Goal: Task Accomplishment & Management: Use online tool/utility

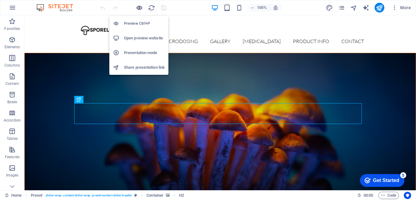
click at [138, 7] on icon "button" at bounding box center [139, 7] width 7 height 7
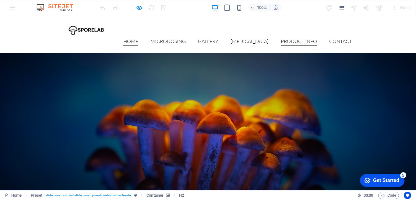
click at [303, 39] on link "Product Info" at bounding box center [299, 42] width 36 height 7
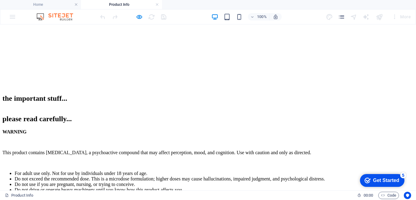
scroll to position [61, 0]
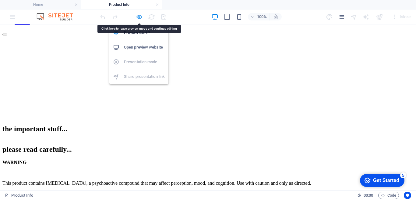
drag, startPoint x: 195, startPoint y: 79, endPoint x: 139, endPoint y: 16, distance: 84.2
click at [139, 16] on icon "button" at bounding box center [139, 16] width 7 height 7
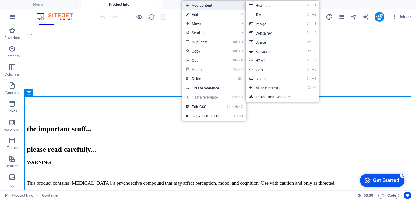
click at [200, 6] on span "Add content" at bounding box center [209, 5] width 55 height 9
drag, startPoint x: 258, startPoint y: 25, endPoint x: 128, endPoint y: 17, distance: 129.5
click at [258, 25] on link "Ctrl 3 Image" at bounding box center [271, 23] width 50 height 9
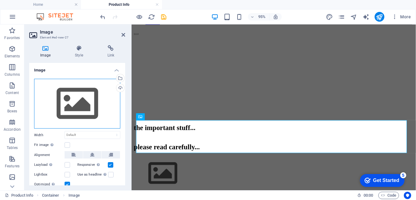
click at [69, 95] on div "Drag files here, click to choose files or select files from Files or our free s…" at bounding box center [77, 104] width 86 height 50
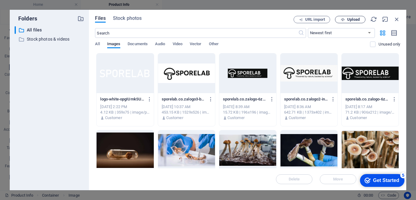
click at [349, 21] on span "Upload" at bounding box center [353, 20] width 12 height 4
click at [351, 18] on span "Upload" at bounding box center [353, 20] width 12 height 4
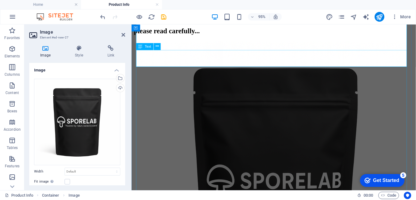
scroll to position [122, 0]
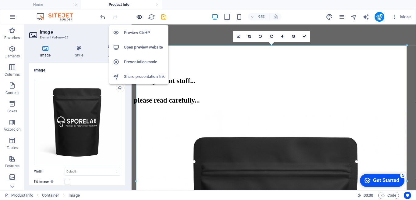
click at [139, 17] on icon "button" at bounding box center [139, 16] width 7 height 7
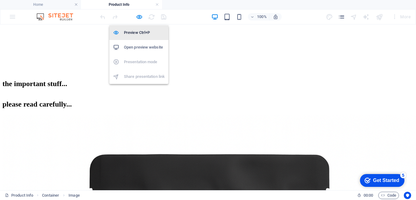
click at [133, 35] on h6 "Preview Ctrl+P" at bounding box center [144, 32] width 41 height 7
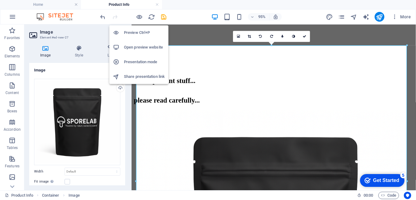
click at [137, 33] on h6 "Preview Ctrl+P" at bounding box center [144, 32] width 41 height 7
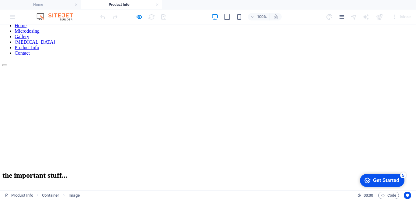
scroll to position [61, 0]
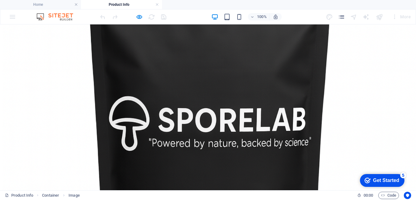
scroll to position [244, 0]
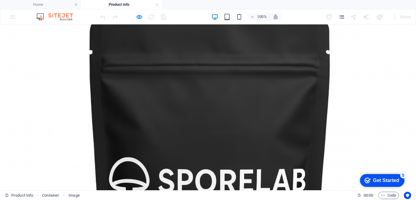
click at [236, 133] on img at bounding box center [210, 185] width 416 height 416
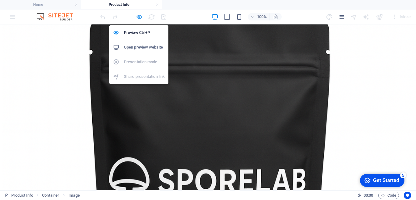
click at [138, 17] on icon "button" at bounding box center [139, 16] width 7 height 7
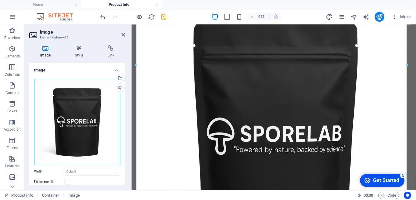
click at [61, 118] on div "Drag files here, click to choose files or select files from Files or our free s…" at bounding box center [77, 122] width 86 height 86
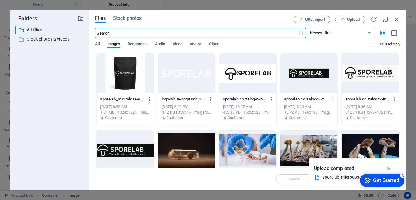
scroll to position [329, 0]
click at [397, 21] on icon "button" at bounding box center [397, 19] width 7 height 7
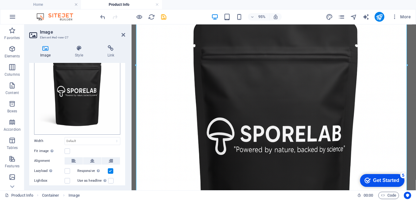
scroll to position [58, 0]
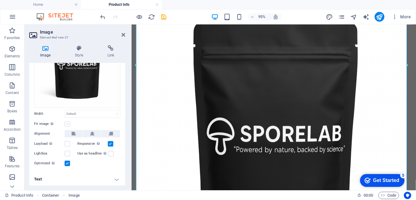
click at [68, 123] on label at bounding box center [67, 123] width 5 height 5
click at [0, 0] on input "Fit image Automatically fit image to a fixed width and height" at bounding box center [0, 0] width 0 height 0
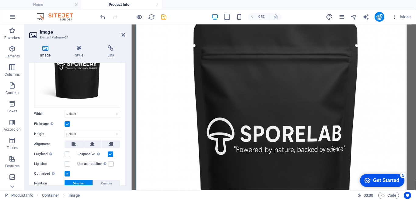
click at [68, 123] on label at bounding box center [67, 123] width 5 height 5
click at [0, 0] on input "Fit image Automatically fit image to a fixed width and height" at bounding box center [0, 0] width 0 height 0
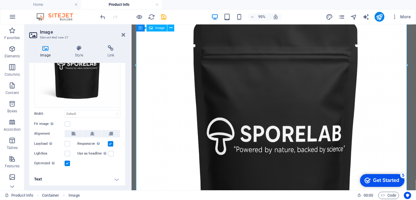
click at [290, 123] on figure at bounding box center [281, 142] width 295 height 301
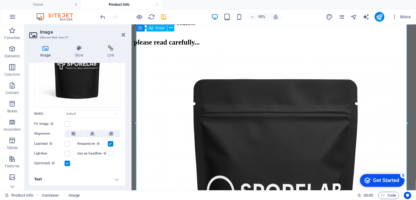
scroll to position [122, 0]
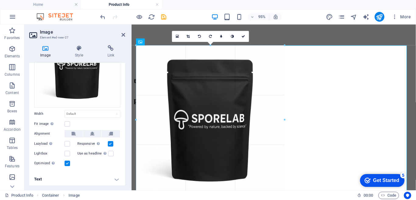
drag, startPoint x: 408, startPoint y: 45, endPoint x: 41, endPoint y: 159, distance: 384.4
type input "513"
select select "px"
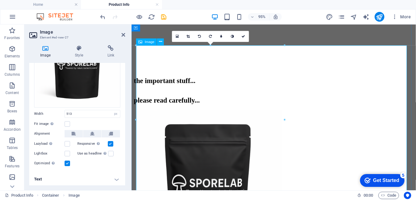
scroll to position [244, 0]
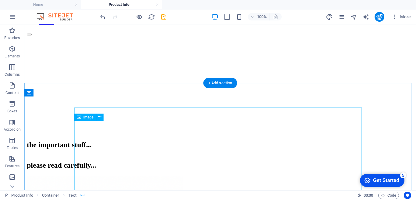
scroll to position [122, 0]
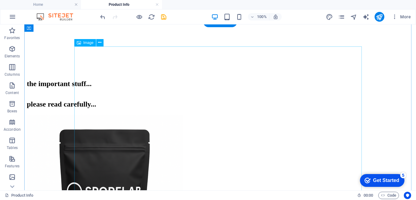
click at [154, 123] on figure at bounding box center [220, 193] width 387 height 158
click at [259, 114] on figure at bounding box center [220, 193] width 387 height 158
click at [171, 116] on figure at bounding box center [220, 193] width 387 height 158
select select "px"
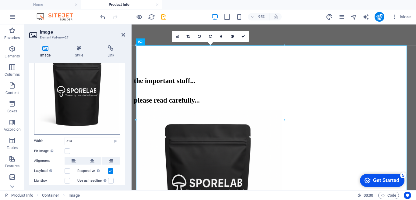
scroll to position [58, 0]
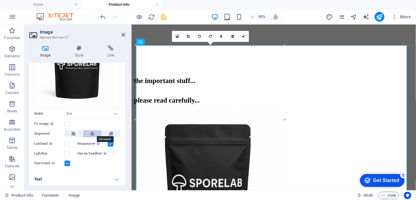
click at [92, 130] on icon at bounding box center [92, 133] width 4 height 7
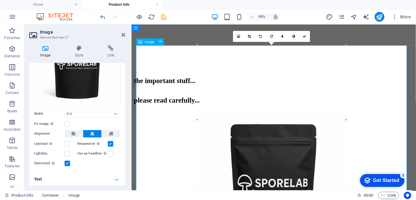
scroll to position [61, 0]
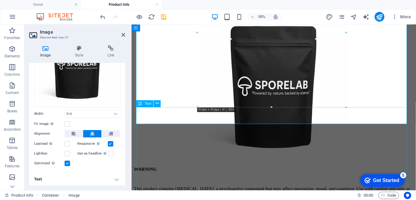
scroll to position [244, 0]
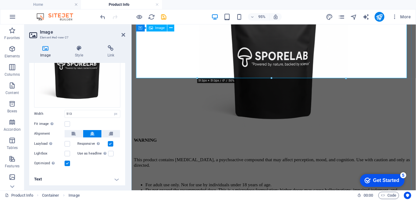
click at [383, 71] on figure at bounding box center [281, 60] width 295 height 158
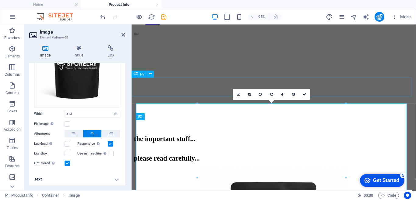
scroll to position [30, 0]
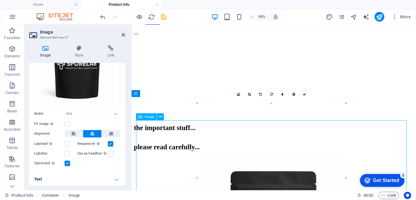
drag, startPoint x: 421, startPoint y: 125, endPoint x: 365, endPoint y: 160, distance: 65.8
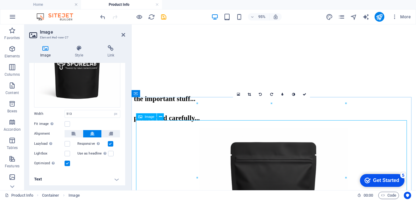
scroll to position [152, 0]
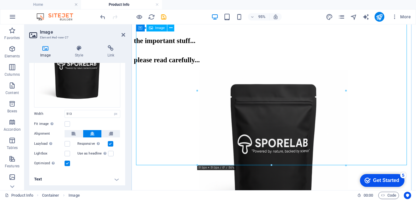
click at [415, 166] on figure at bounding box center [281, 151] width 295 height 158
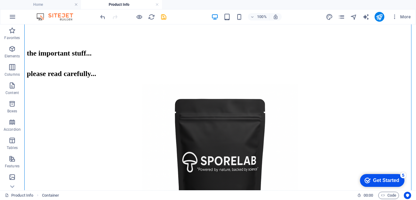
drag, startPoint x: 315, startPoint y: 172, endPoint x: 387, endPoint y: 143, distance: 77.8
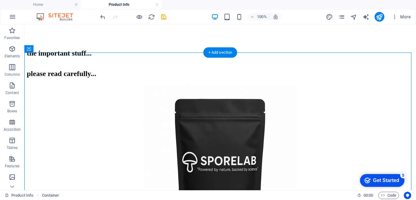
scroll to position [30, 0]
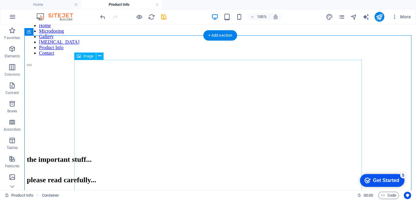
scroll to position [122, 0]
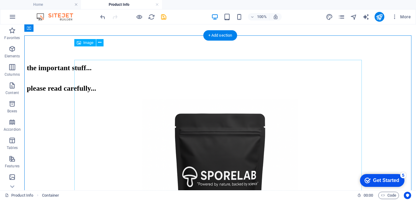
click at [207, 103] on figure at bounding box center [220, 177] width 387 height 158
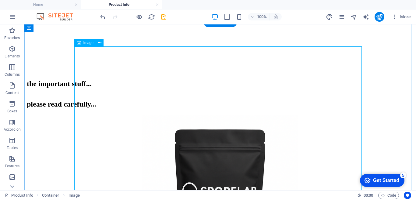
scroll to position [91, 0]
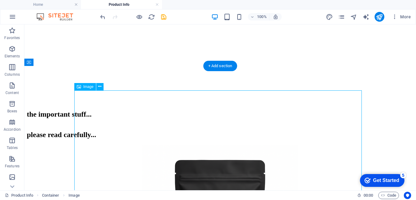
drag, startPoint x: 362, startPoint y: 90, endPoint x: 253, endPoint y: 149, distance: 123.5
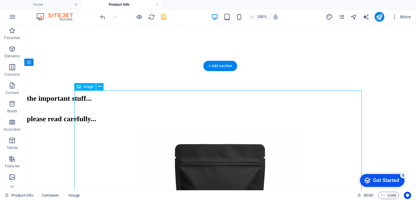
scroll to position [213, 0]
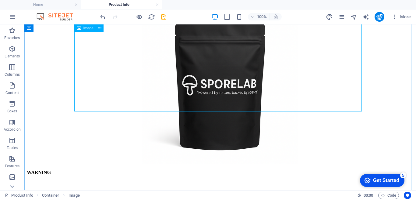
click at [343, 107] on figure at bounding box center [220, 86] width 387 height 158
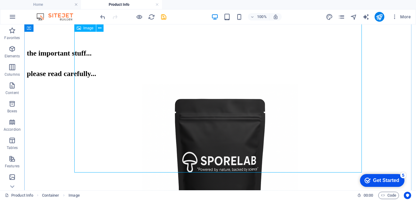
scroll to position [91, 0]
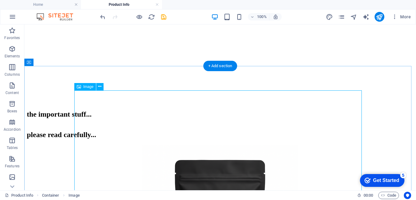
drag, startPoint x: 361, startPoint y: 90, endPoint x: 277, endPoint y: 149, distance: 102.2
drag, startPoint x: 103, startPoint y: 113, endPoint x: 124, endPoint y: 127, distance: 24.7
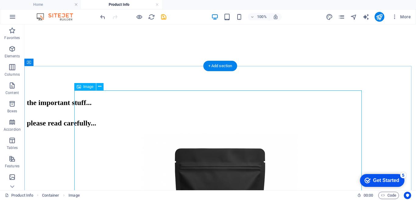
select select "px"
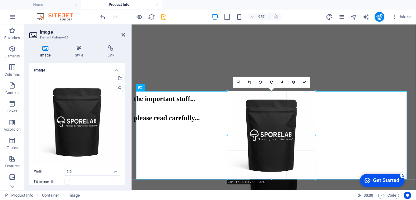
drag, startPoint x: 346, startPoint y: 91, endPoint x: 207, endPoint y: 155, distance: 153.0
type input "304"
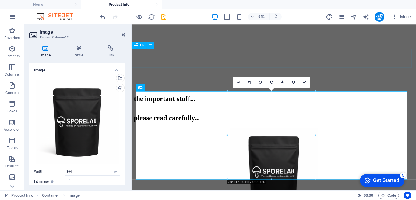
click at [380, 119] on div "please read carefully..." at bounding box center [281, 123] width 295 height 8
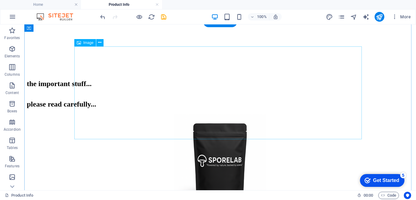
scroll to position [61, 0]
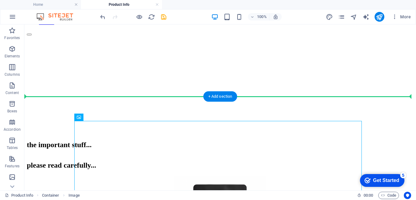
drag, startPoint x: 241, startPoint y: 162, endPoint x: 245, endPoint y: 112, distance: 50.2
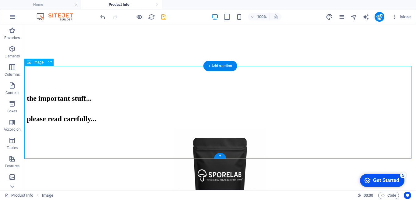
scroll to position [152, 0]
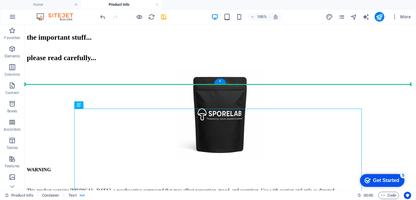
drag, startPoint x: 250, startPoint y: 115, endPoint x: 253, endPoint y: 77, distance: 37.6
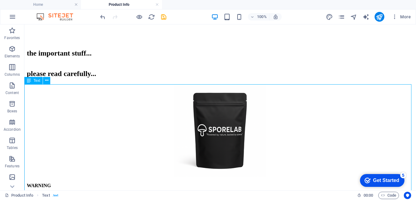
click at [31, 81] on icon at bounding box center [29, 80] width 4 height 7
click at [45, 80] on icon at bounding box center [46, 80] width 3 height 6
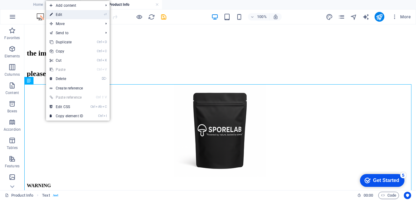
click at [81, 16] on link "⏎ Edit" at bounding box center [66, 14] width 41 height 9
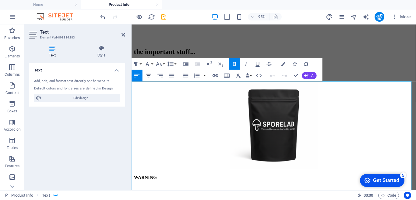
click at [151, 77] on icon "button" at bounding box center [148, 75] width 7 height 7
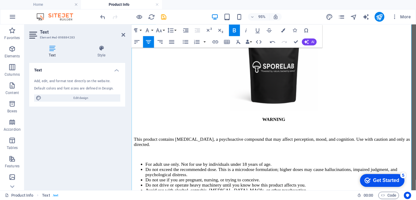
scroll to position [183, 0]
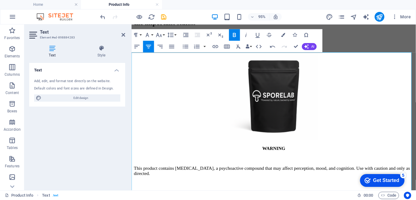
drag, startPoint x: 194, startPoint y: 174, endPoint x: 132, endPoint y: 173, distance: 61.9
drag, startPoint x: 148, startPoint y: 48, endPoint x: 112, endPoint y: 85, distance: 52.2
click at [148, 48] on icon "button" at bounding box center [148, 45] width 5 height 3
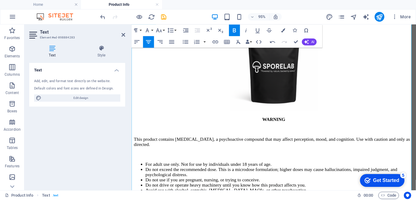
scroll to position [274, 0]
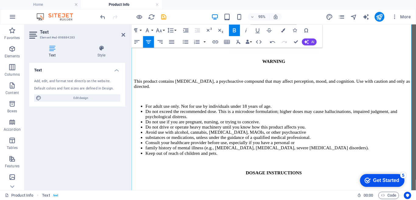
drag, startPoint x: 196, startPoint y: 141, endPoint x: 134, endPoint y: 142, distance: 61.9
click at [149, 41] on icon "button" at bounding box center [148, 41] width 7 height 7
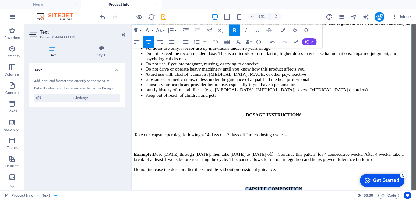
scroll to position [396, 0]
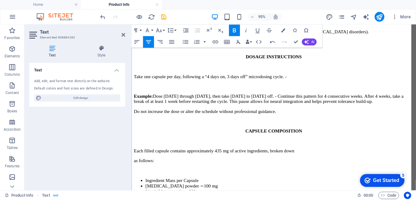
drag, startPoint x: 208, startPoint y: 106, endPoint x: 131, endPoint y: 106, distance: 76.8
drag, startPoint x: 150, startPoint y: 41, endPoint x: 45, endPoint y: 61, distance: 106.9
click at [150, 41] on icon "button" at bounding box center [148, 41] width 7 height 7
drag, startPoint x: 256, startPoint y: 144, endPoint x: 133, endPoint y: 144, distance: 122.2
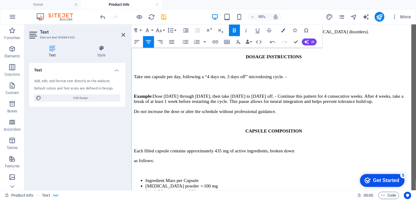
drag, startPoint x: 150, startPoint y: 42, endPoint x: 70, endPoint y: 62, distance: 81.7
click at [150, 42] on icon "button" at bounding box center [148, 41] width 5 height 3
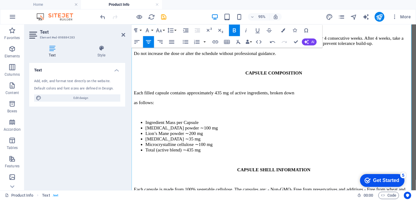
scroll to position [518, 0]
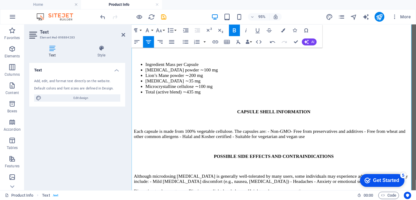
drag, startPoint x: 185, startPoint y: 110, endPoint x: 132, endPoint y: 111, distance: 52.7
click at [146, 40] on icon "button" at bounding box center [148, 41] width 7 height 7
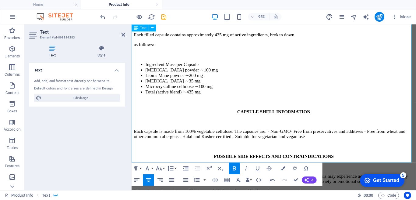
scroll to position [579, 0]
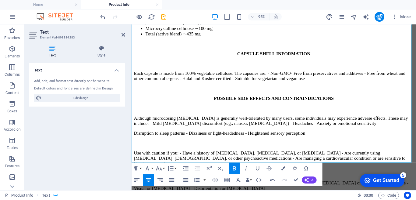
drag, startPoint x: 184, startPoint y: 97, endPoint x: 157, endPoint y: 69, distance: 39.2
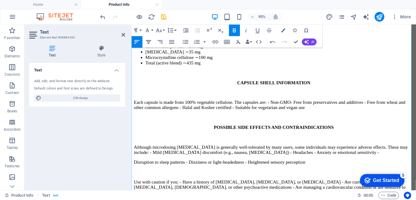
click at [147, 40] on icon "button" at bounding box center [148, 41] width 5 height 3
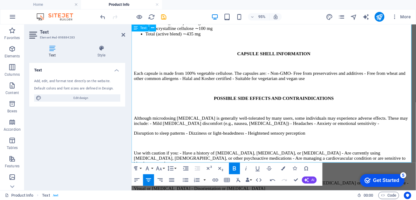
drag, startPoint x: 197, startPoint y: 149, endPoint x: 133, endPoint y: 149, distance: 64.3
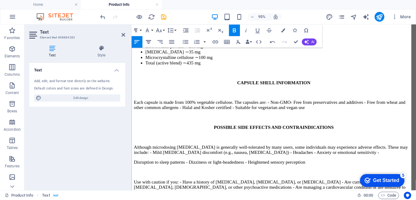
drag, startPoint x: 148, startPoint y: 41, endPoint x: 56, endPoint y: 39, distance: 91.8
click at [148, 41] on icon "button" at bounding box center [148, 41] width 7 height 7
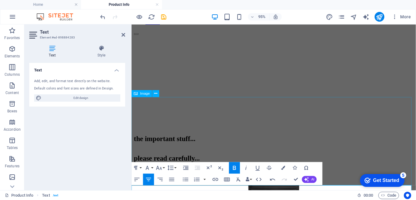
scroll to position [91, 0]
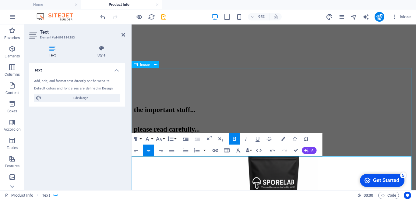
click at [350, 145] on figure at bounding box center [281, 192] width 295 height 94
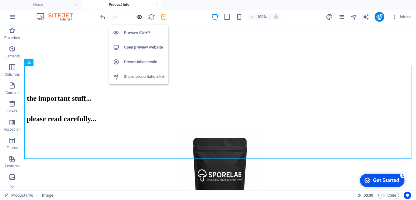
click at [140, 17] on icon "button" at bounding box center [139, 16] width 7 height 7
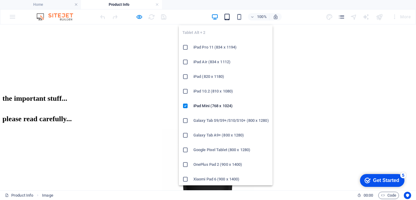
click at [225, 17] on icon "button" at bounding box center [227, 16] width 7 height 7
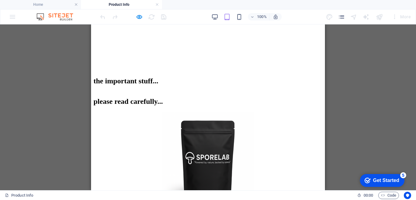
scroll to position [0, 0]
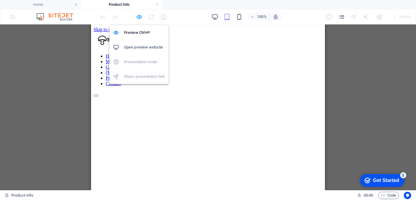
click at [139, 17] on icon "button" at bounding box center [139, 16] width 7 height 7
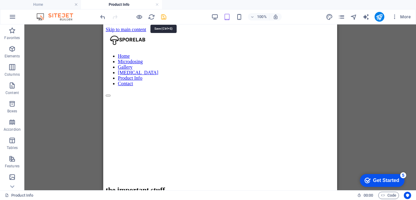
click at [162, 19] on icon "save" at bounding box center [163, 16] width 7 height 7
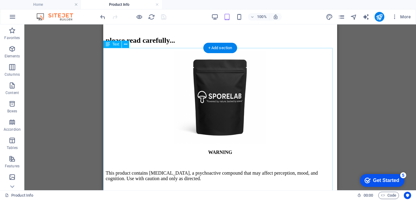
scroll to position [91, 0]
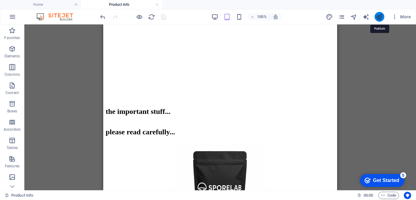
click at [378, 17] on icon "publish" at bounding box center [379, 16] width 7 height 7
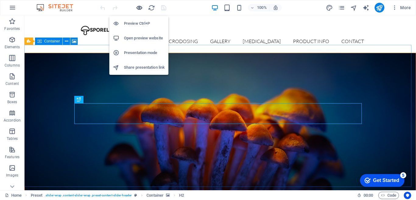
click at [138, 8] on icon "button" at bounding box center [139, 7] width 7 height 7
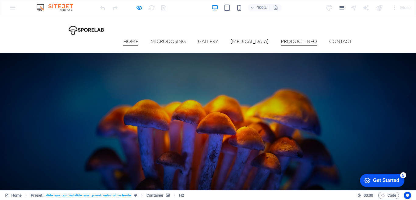
click at [303, 39] on link "Product Info" at bounding box center [299, 42] width 36 height 7
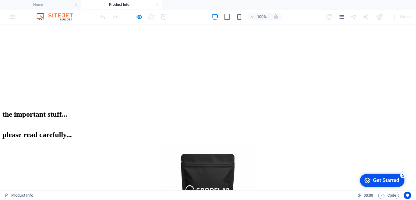
scroll to position [244, 0]
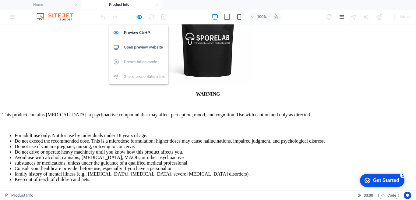
drag, startPoint x: 139, startPoint y: 16, endPoint x: 145, endPoint y: 18, distance: 6.8
click at [139, 16] on icon "button" at bounding box center [139, 16] width 7 height 7
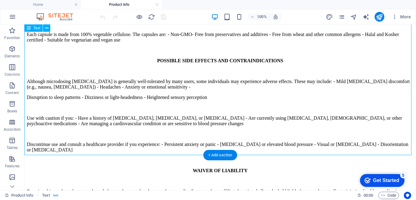
scroll to position [640, 0]
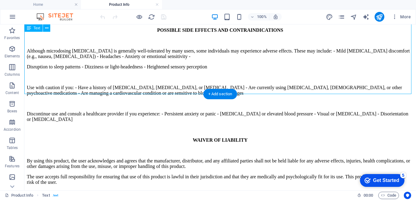
drag, startPoint x: 408, startPoint y: 93, endPoint x: 365, endPoint y: 78, distance: 45.7
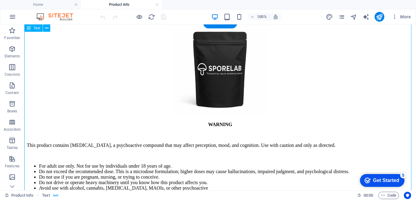
scroll to position [122, 0]
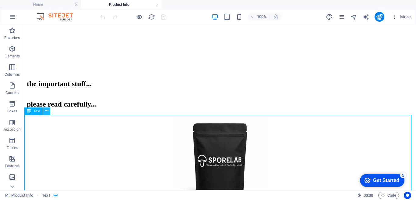
click at [48, 111] on button at bounding box center [46, 110] width 7 height 7
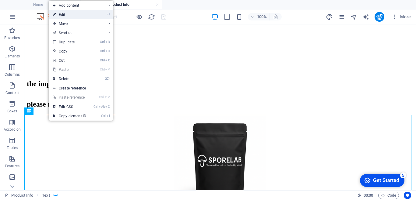
click at [81, 14] on link "⏎ Edit" at bounding box center [69, 14] width 41 height 9
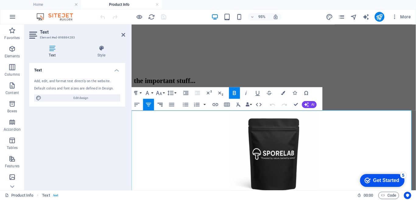
click at [161, 105] on icon "button" at bounding box center [160, 104] width 7 height 7
click at [148, 105] on icon "button" at bounding box center [148, 103] width 5 height 3
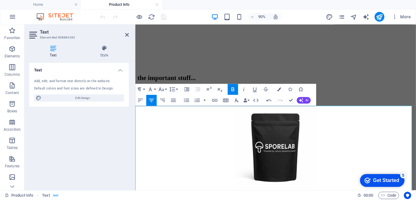
drag, startPoint x: 131, startPoint y: 118, endPoint x: 116, endPoint y: 121, distance: 15.2
click at [112, 122] on aside "Text Element #ed-898884283 Text Style Text Add, edit, and format text directly …" at bounding box center [79, 107] width 111 height 166
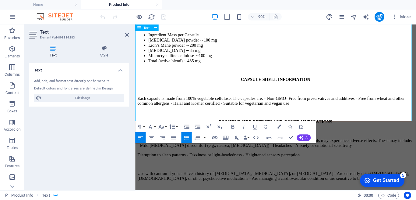
scroll to position [610, 0]
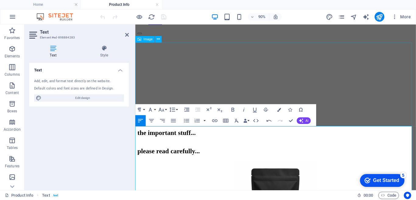
scroll to position [122, 0]
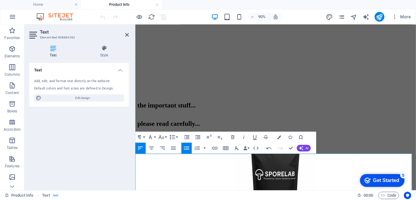
scroll to position [30, 0]
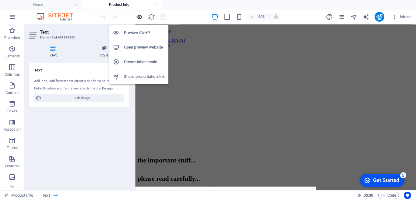
click at [141, 16] on icon "button" at bounding box center [139, 16] width 7 height 7
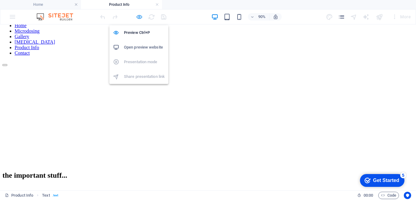
scroll to position [391, 0]
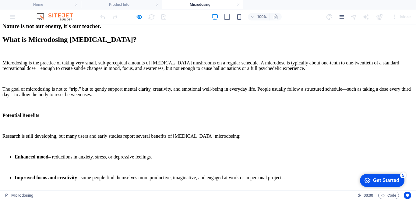
scroll to position [0, 0]
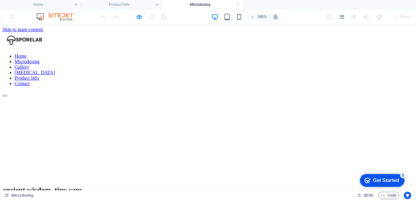
click at [295, 53] on nav "Home Microdosing Gallery [MEDICAL_DATA] Product Info Contact" at bounding box center [207, 69] width 411 height 33
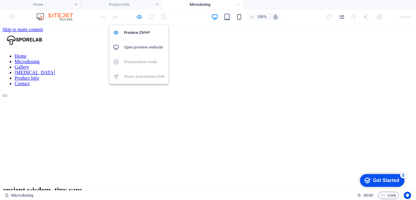
click at [141, 17] on icon "button" at bounding box center [139, 16] width 7 height 7
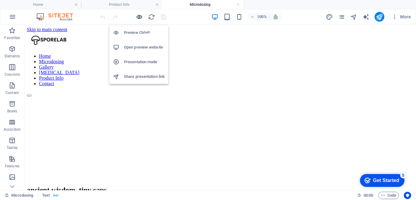
click at [140, 15] on icon "button" at bounding box center [139, 16] width 7 height 7
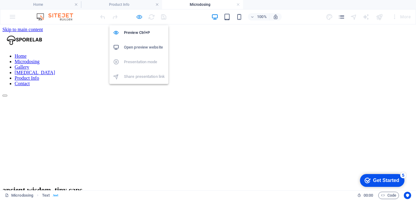
click at [140, 15] on icon "button" at bounding box center [139, 16] width 7 height 7
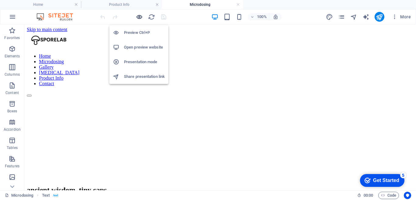
drag, startPoint x: 139, startPoint y: 16, endPoint x: 214, endPoint y: 18, distance: 75.0
click at [139, 16] on icon "button" at bounding box center [139, 16] width 7 height 7
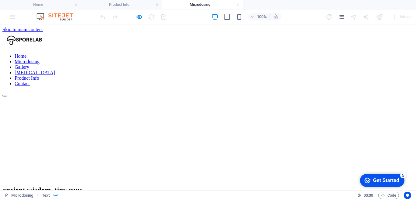
click at [39, 75] on link "Product Info" at bounding box center [27, 77] width 24 height 5
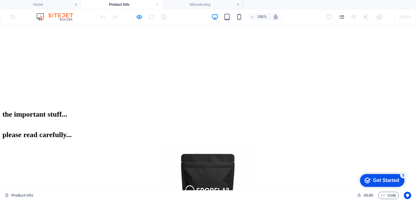
scroll to position [152, 0]
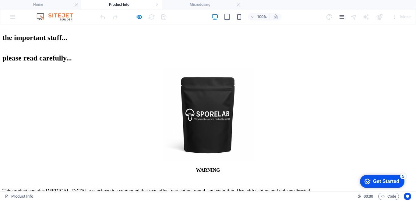
scroll to position [122, 0]
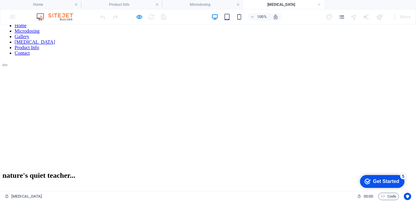
scroll to position [0, 0]
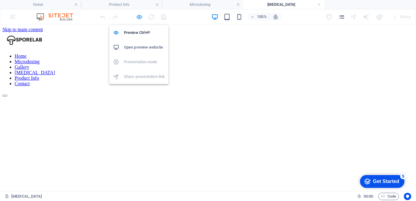
click at [136, 16] on icon "button" at bounding box center [139, 16] width 7 height 7
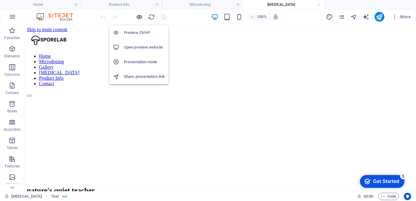
click at [138, 16] on icon "button" at bounding box center [139, 16] width 7 height 7
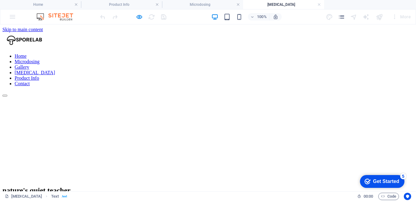
click at [27, 53] on link "Home" at bounding box center [21, 55] width 12 height 5
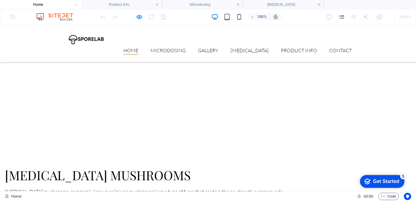
scroll to position [152, 0]
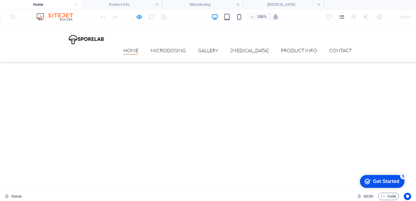
click at [138, 48] on link "Home" at bounding box center [130, 51] width 15 height 7
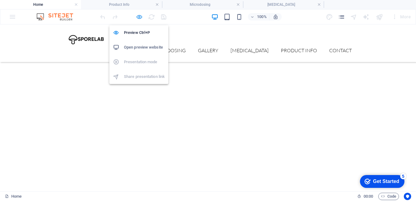
click at [140, 15] on icon "button" at bounding box center [139, 16] width 7 height 7
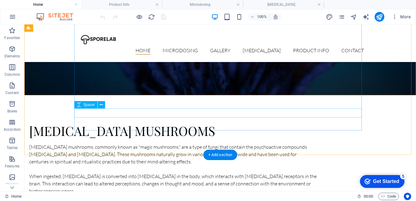
scroll to position [274, 0]
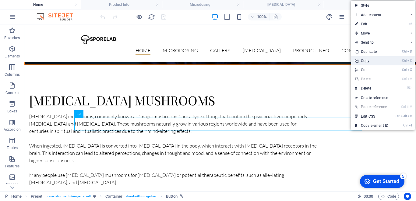
click at [367, 58] on link "Ctrl C Copy" at bounding box center [371, 60] width 41 height 9
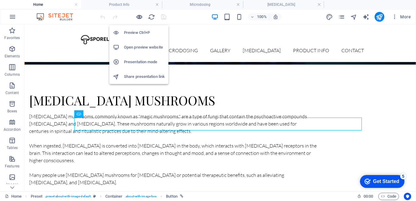
click at [140, 17] on icon "button" at bounding box center [139, 16] width 7 height 7
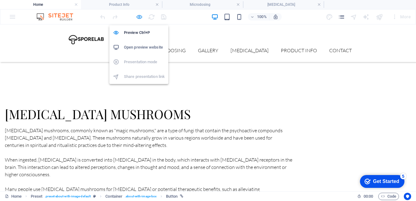
scroll to position [281, 0]
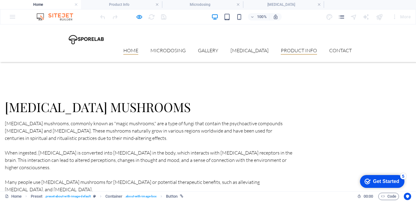
click at [302, 48] on link "Product Info" at bounding box center [299, 51] width 36 height 7
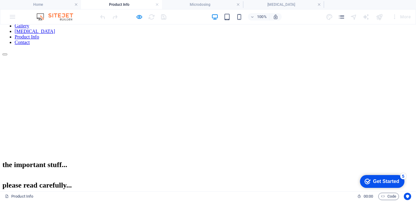
scroll to position [133, 0]
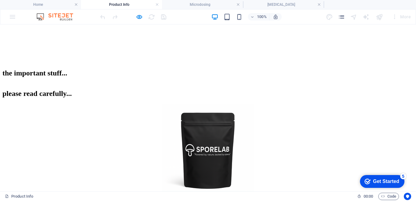
click at [236, 104] on img at bounding box center [208, 150] width 93 height 93
click at [216, 104] on img at bounding box center [208, 150] width 93 height 93
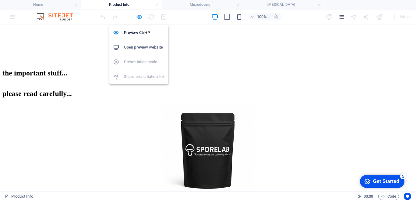
drag, startPoint x: 138, startPoint y: 18, endPoint x: 114, endPoint y: 116, distance: 101.4
click at [138, 18] on icon "button" at bounding box center [139, 16] width 7 height 7
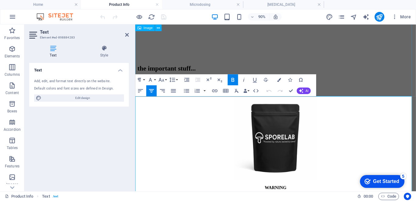
click at [356, 104] on figure at bounding box center [291, 151] width 307 height 94
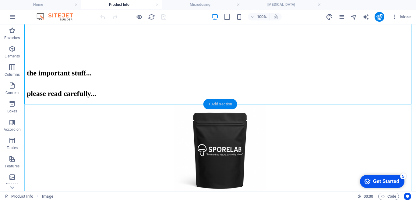
click at [226, 102] on div "+ Add section" at bounding box center [221, 104] width 34 height 10
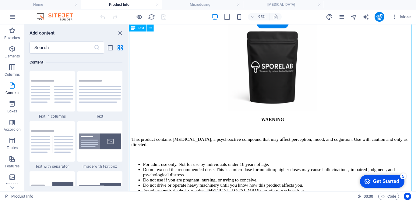
scroll to position [152, 0]
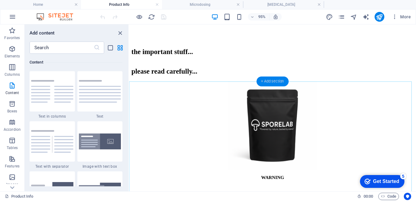
click at [280, 80] on div "+ Add section" at bounding box center [273, 81] width 32 height 10
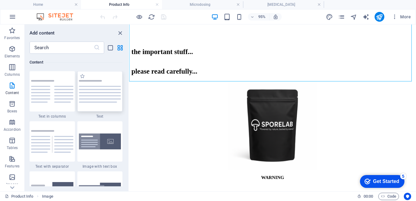
click at [91, 98] on img at bounding box center [100, 91] width 42 height 23
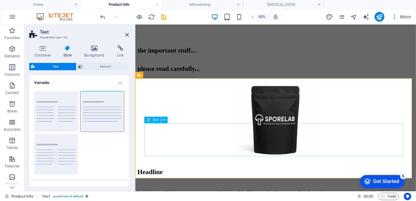
scroll to position [213, 0]
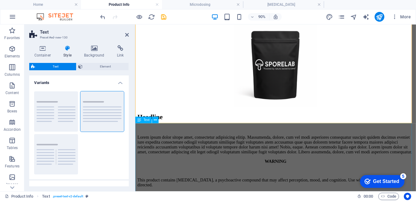
drag, startPoint x: 301, startPoint y: 158, endPoint x: 396, endPoint y: 144, distance: 95.5
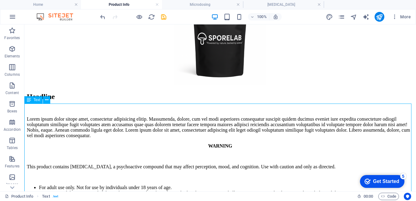
scroll to position [183, 0]
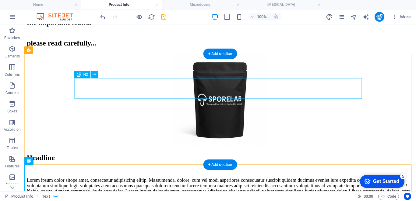
click at [130, 153] on div "Headline" at bounding box center [220, 157] width 387 height 8
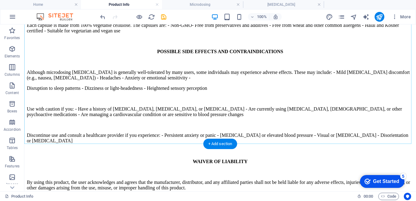
scroll to position [731, 0]
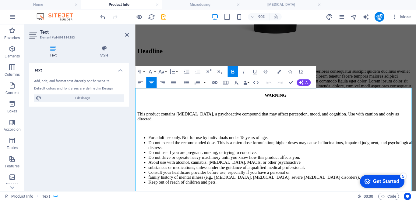
scroll to position [301, 0]
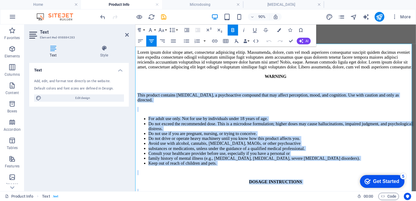
drag, startPoint x: 339, startPoint y: 128, endPoint x: 143, endPoint y: 71, distance: 203.8
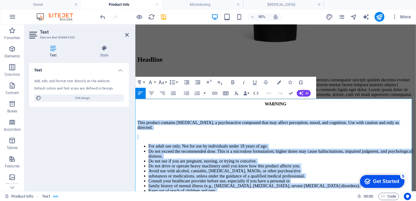
scroll to position [240, 0]
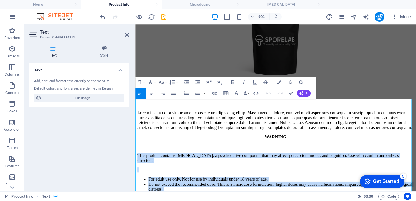
copy div "Lore ipsumdo sitametc adipiscing, e seddoeiusmod temporin utla etd magnaa enima…"
click at [269, 119] on div "Lorem ipsum dolor sitope amet, consectetur adipisicing elitip. Massumenda, dolo…" at bounding box center [291, 130] width 307 height 22
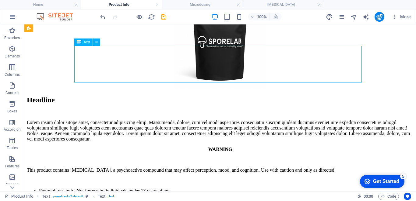
click at [224, 119] on div "Lorem ipsum dolor sitope amet, consectetur adipisicing elitip. Massumenda, dolo…" at bounding box center [220, 130] width 387 height 22
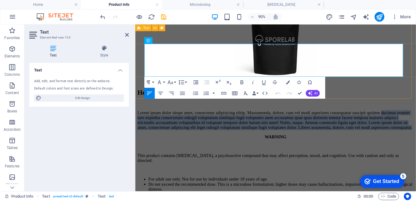
drag, startPoint x: 271, startPoint y: 80, endPoint x: 151, endPoint y: 57, distance: 122.2
click at [144, 96] on div "Headline Lorem ipsum dolor sitope amet, consectetur adipisicing elitip. [PERSON…" at bounding box center [291, 119] width 307 height 46
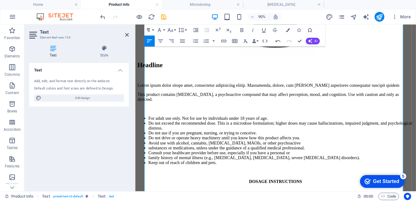
scroll to position [301, 0]
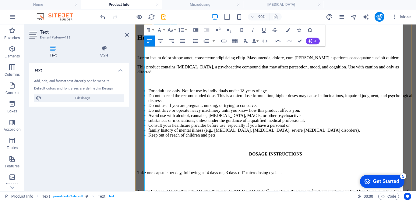
click at [368, 176] on p at bounding box center [291, 178] width 307 height 5
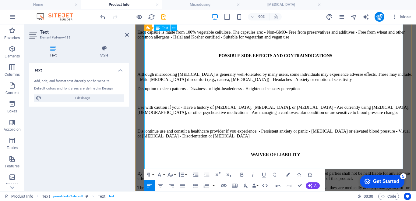
scroll to position [728, 0]
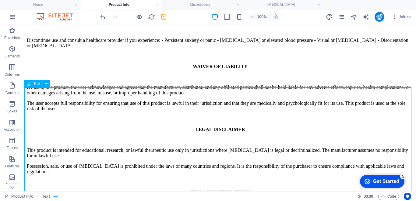
scroll to position [698, 0]
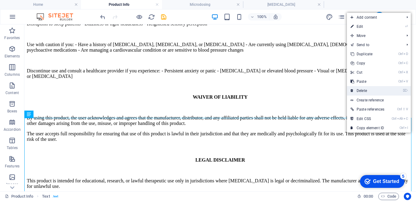
click at [366, 88] on link "⌦ Delete" at bounding box center [367, 90] width 41 height 9
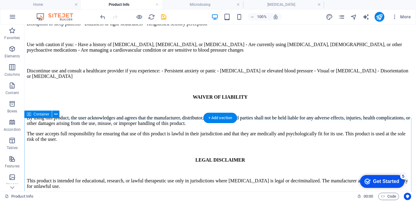
scroll to position [728, 0]
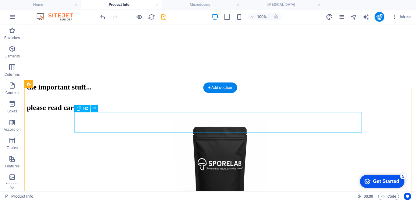
scroll to position [180, 0]
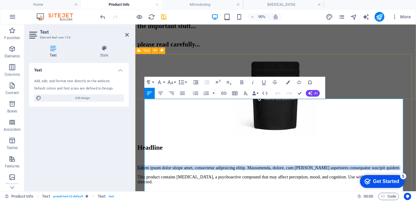
drag, startPoint x: 146, startPoint y: 117, endPoint x: 142, endPoint y: 105, distance: 12.3
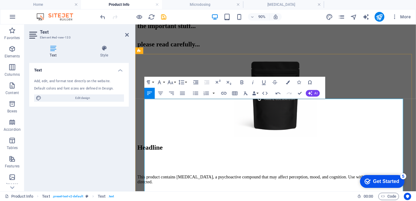
scroll to position [149, 0]
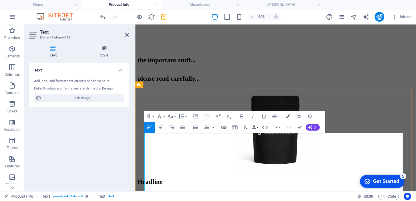
scroll to position [111, 0]
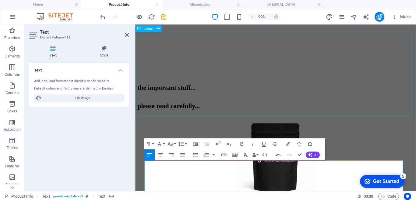
click at [356, 125] on figure at bounding box center [291, 172] width 307 height 94
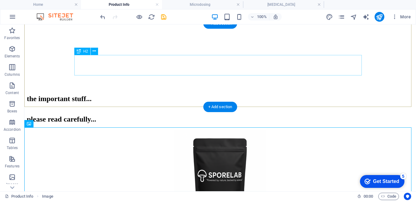
scroll to position [122, 0]
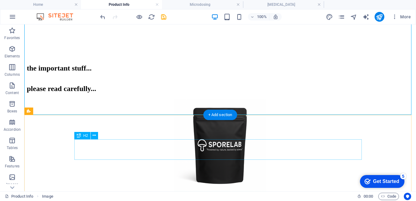
click at [113, 199] on div "Headline" at bounding box center [220, 203] width 387 height 8
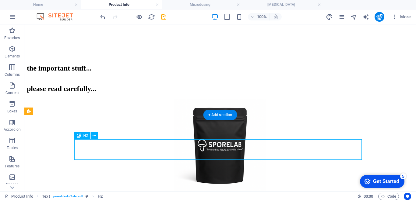
click at [113, 199] on div "Headline" at bounding box center [220, 203] width 387 height 8
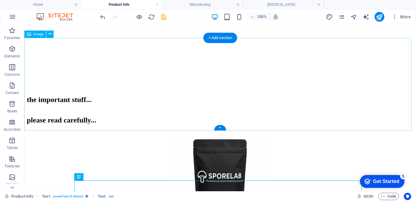
scroll to position [45, 0]
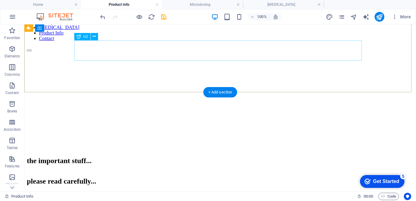
click at [240, 156] on div "the important stuff..." at bounding box center [220, 160] width 387 height 8
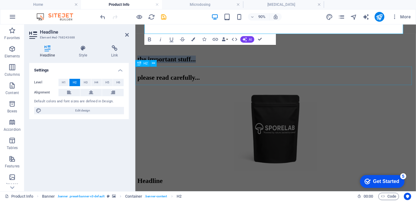
scroll to position [198, 0]
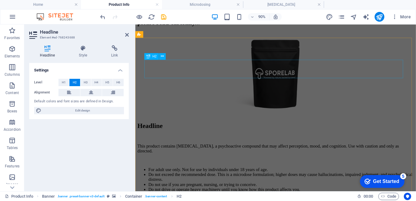
click at [206, 133] on div "Headline" at bounding box center [291, 137] width 307 height 8
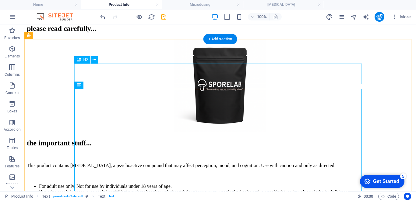
click at [225, 139] on div "the important stuff..." at bounding box center [220, 143] width 387 height 8
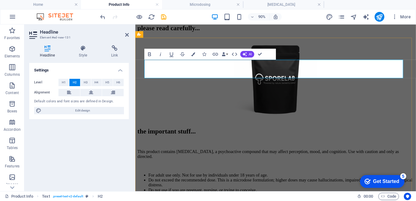
click at [298, 139] on h2 "the important stuff..." at bounding box center [291, 143] width 307 height 8
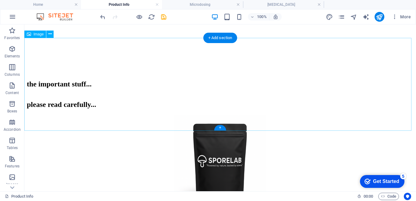
scroll to position [167, 0]
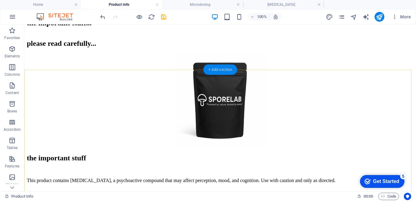
click at [227, 70] on div "+ Add section" at bounding box center [221, 69] width 34 height 10
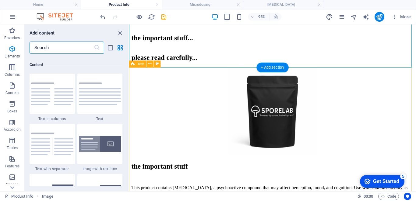
scroll to position [1066, 0]
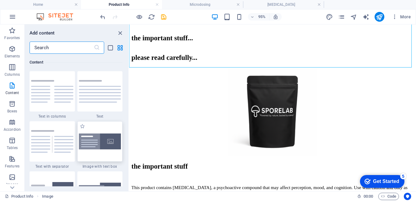
click at [105, 141] on img at bounding box center [100, 141] width 42 height 16
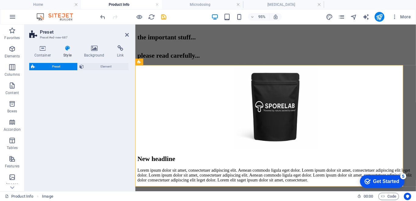
select select "rem"
select select "px"
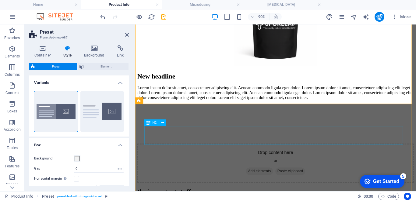
scroll to position [198, 0]
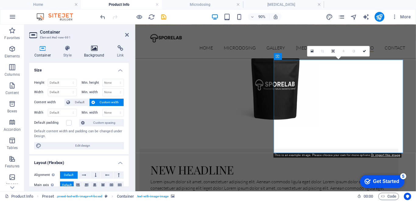
click at [96, 52] on h4 "Background" at bounding box center [95, 51] width 33 height 13
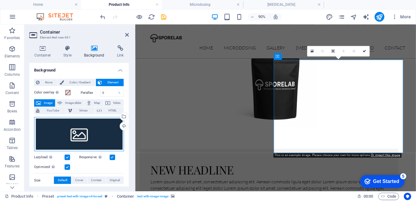
click at [89, 135] on div "Drag files here, click to choose files or select files from Files or our free s…" at bounding box center [79, 134] width 90 height 34
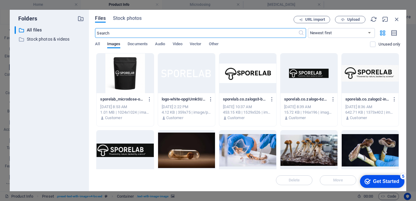
scroll to position [307, 0]
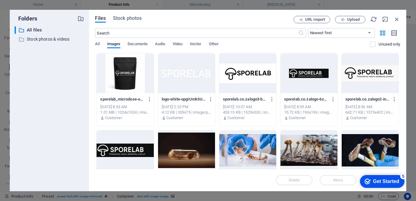
click at [125, 78] on div at bounding box center [125, 73] width 57 height 40
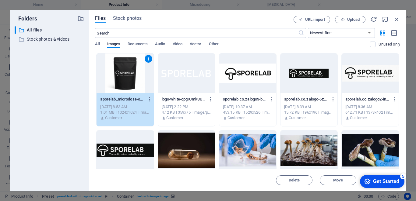
click at [125, 78] on div "1" at bounding box center [125, 73] width 57 height 40
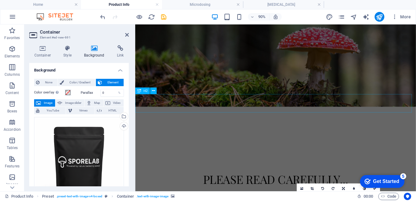
scroll to position [137, 0]
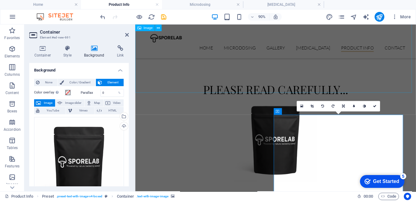
click at [292, 106] on figure at bounding box center [291, 152] width 312 height 93
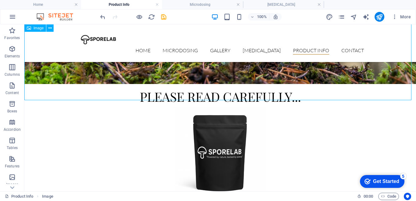
click at [229, 106] on figure at bounding box center [220, 152] width 392 height 93
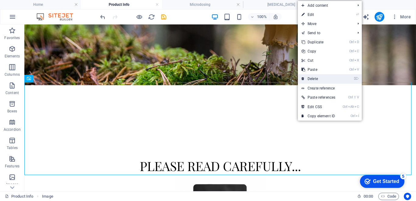
click at [319, 77] on link "⌦ Delete" at bounding box center [318, 78] width 41 height 9
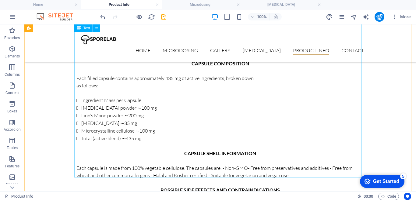
scroll to position [777, 0]
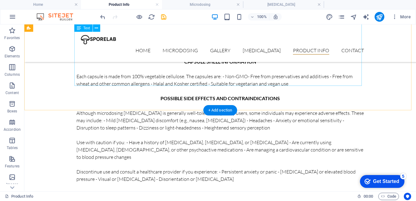
click at [278, 82] on div "This product contains [MEDICAL_DATA], a psychoactive compound that may affect p…" at bounding box center [221, 63] width 288 height 517
click at [271, 82] on div "This product contains [MEDICAL_DATA], a psychoactive compound that may affect p…" at bounding box center [221, 63] width 288 height 517
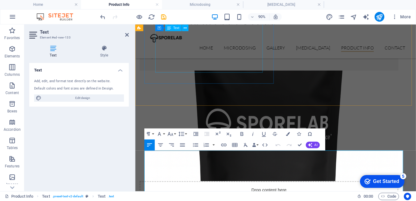
scroll to position [201, 0]
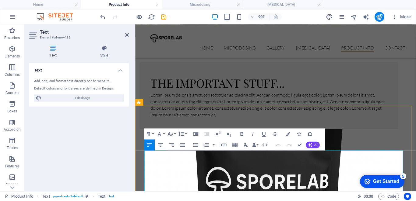
drag, startPoint x: 347, startPoint y: 124, endPoint x: 150, endPoint y: 169, distance: 201.7
copy div "Lore ipsumdo sitametc adipiscing, e seddoeiusmod temporin utla etd magnaa enima…"
click at [207, 99] on div "Lorem ipsum dolor sit amet, consectetuer adipiscing elit. Aenean commodo ligula…" at bounding box center [283, 113] width 263 height 29
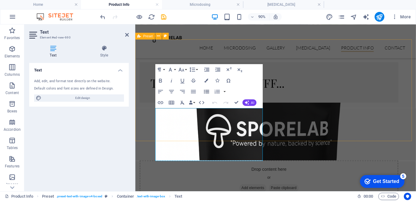
scroll to position [103, 0]
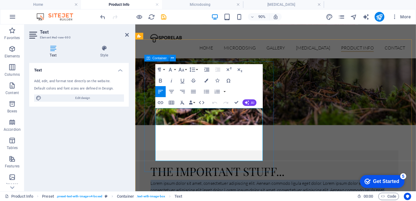
drag, startPoint x: 189, startPoint y: 171, endPoint x: 166, endPoint y: 118, distance: 58.1
click at [156, 164] on div "the important stuff... Lorem ipsum dolor sit amet, consectetuer adipiscing elit…" at bounding box center [284, 201] width 288 height 74
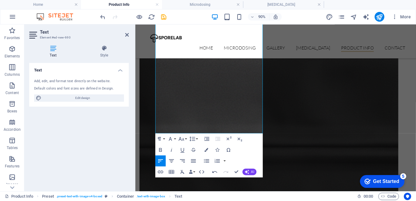
scroll to position [682, 0]
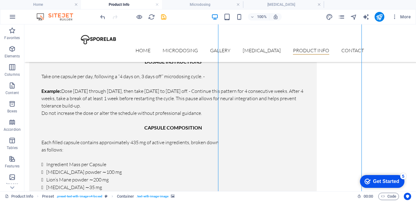
scroll to position [194, 0]
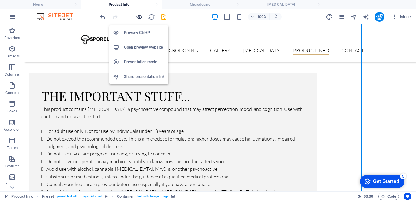
click at [137, 17] on icon "button" at bounding box center [139, 16] width 7 height 7
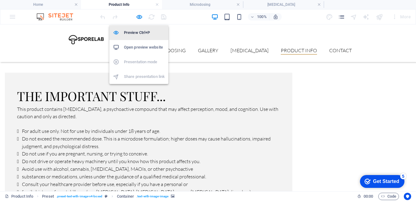
click at [139, 29] on h6 "Preview Ctrl+P" at bounding box center [144, 32] width 41 height 7
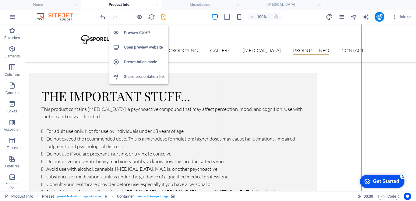
drag, startPoint x: 139, startPoint y: 18, endPoint x: 147, endPoint y: 26, distance: 11.6
click at [139, 18] on icon "button" at bounding box center [139, 16] width 7 height 7
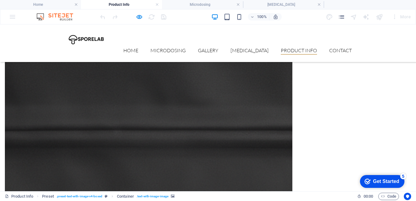
scroll to position [774, 0]
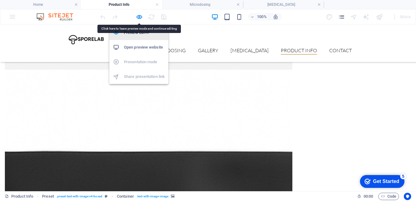
drag, startPoint x: 136, startPoint y: 17, endPoint x: 156, endPoint y: 37, distance: 28.5
click at [136, 17] on icon "button" at bounding box center [139, 16] width 7 height 7
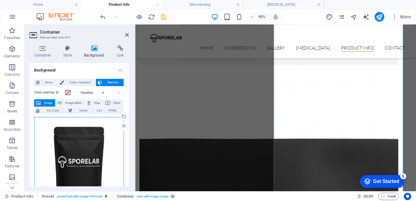
click at [104, 153] on div "Drag files here, click to choose files or select files from Files or our free s…" at bounding box center [79, 162] width 90 height 90
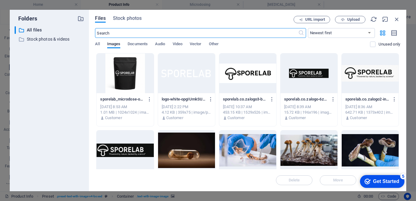
scroll to position [883, 0]
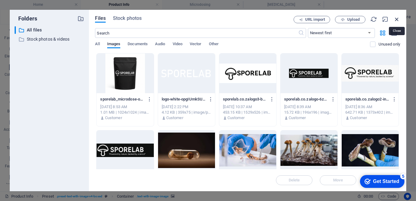
drag, startPoint x: 397, startPoint y: 20, endPoint x: 276, endPoint y: 8, distance: 121.7
click at [397, 20] on icon "button" at bounding box center [397, 19] width 7 height 7
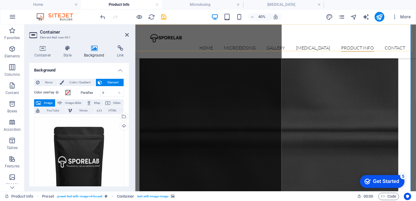
scroll to position [774, 0]
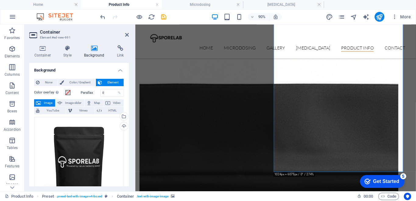
scroll to position [865, 0]
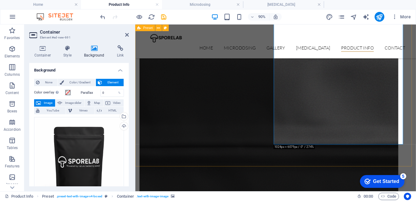
click at [311, 159] on div "the important stuff... This product contains [MEDICAL_DATA], a psychoactive com…" at bounding box center [291, 139] width 312 height 1522
select select "rem"
select select "px"
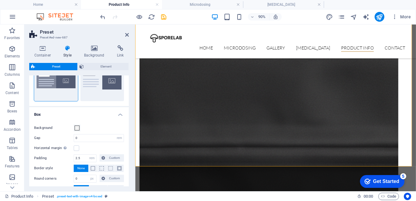
scroll to position [0, 0]
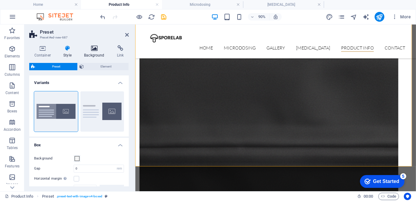
click at [92, 49] on icon at bounding box center [94, 48] width 30 height 6
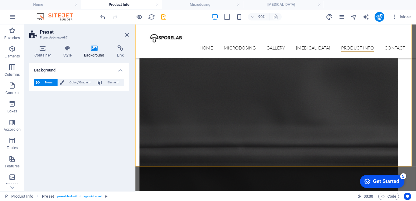
click at [96, 53] on h4 "Background" at bounding box center [95, 51] width 33 height 13
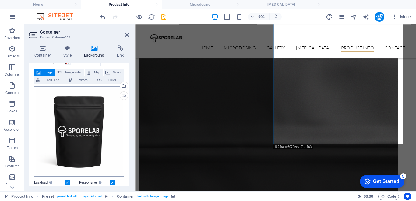
scroll to position [61, 0]
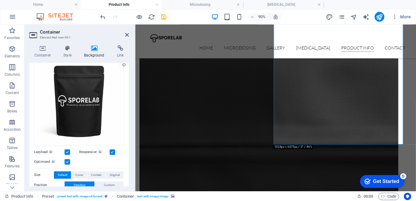
click at [113, 151] on label at bounding box center [112, 151] width 5 height 5
click at [0, 0] on input "Responsive Automatically load retina image and smartphone optimized sizes." at bounding box center [0, 0] width 0 height 0
click at [113, 151] on label at bounding box center [112, 151] width 5 height 5
click at [0, 0] on input "Responsive Automatically load retina image and smartphone optimized sizes." at bounding box center [0, 0] width 0 height 0
click at [112, 152] on label at bounding box center [112, 151] width 5 height 5
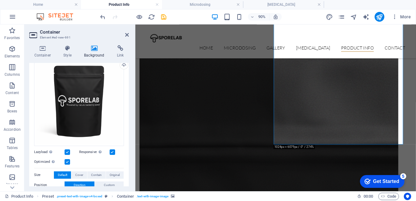
click at [0, 0] on input "Responsive Automatically load retina image and smartphone optimized sizes." at bounding box center [0, 0] width 0 height 0
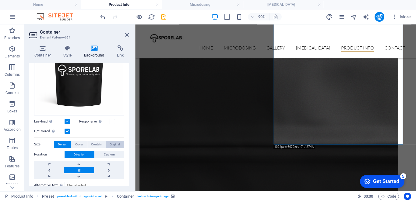
click at [110, 141] on span "Original" at bounding box center [115, 144] width 10 height 7
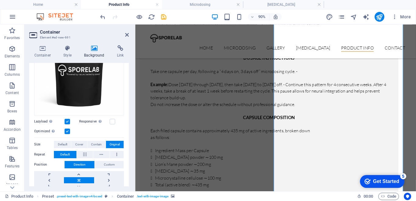
scroll to position [438, 0]
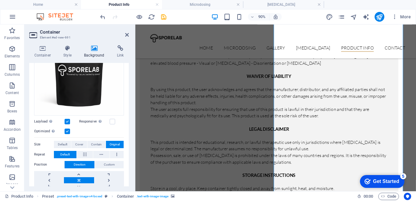
scroll to position [530, 0]
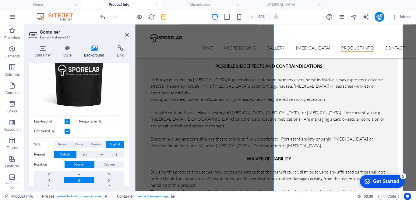
click at [267, 132] on div "This product contains [MEDICAL_DATA], a psychoactive compound that may affect p…" at bounding box center [283, 35] width 263 height 531
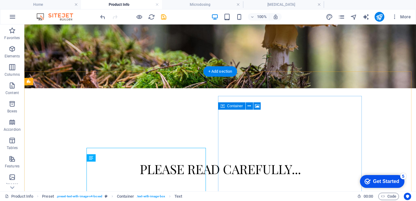
scroll to position [42, 0]
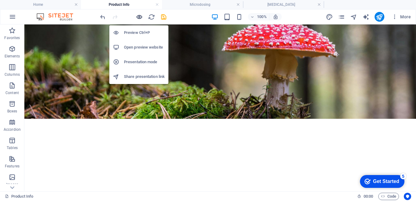
click at [137, 17] on icon "button" at bounding box center [139, 16] width 7 height 7
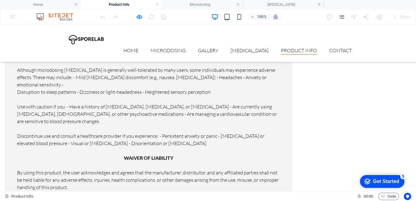
scroll to position [377, 0]
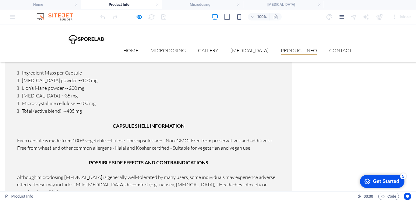
scroll to position [469, 0]
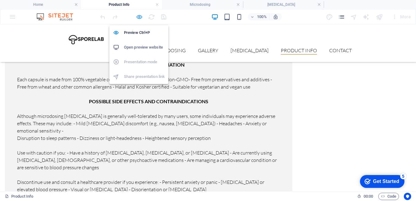
click at [140, 17] on icon "button" at bounding box center [139, 16] width 7 height 7
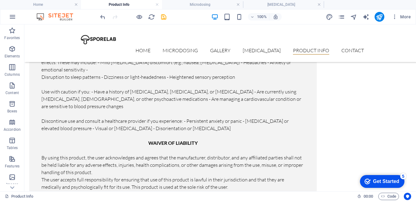
scroll to position [438, 0]
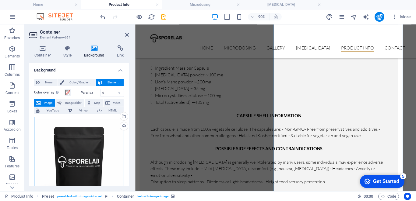
click at [78, 149] on div "Drag files here, click to choose files or select files from Files or our free s…" at bounding box center [79, 162] width 90 height 90
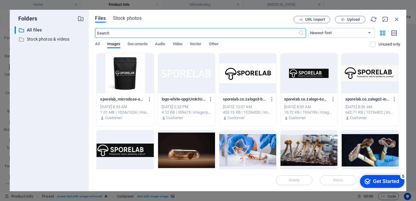
scroll to position [547, 0]
click at [122, 71] on div at bounding box center [125, 73] width 57 height 40
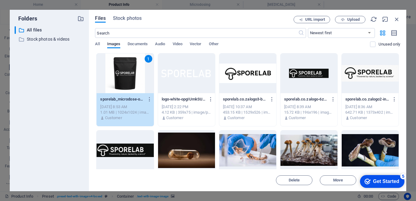
click at [122, 71] on div "1" at bounding box center [125, 73] width 57 height 40
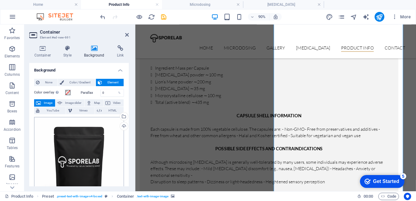
scroll to position [152, 0]
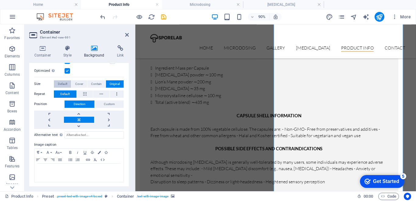
click at [66, 81] on span "Default" at bounding box center [62, 83] width 9 height 7
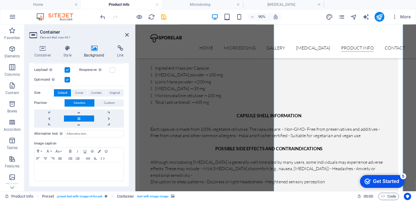
scroll to position [142, 0]
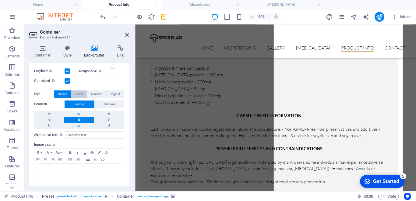
click at [78, 91] on span "Cover" at bounding box center [79, 93] width 8 height 7
click at [95, 92] on span "Contain" at bounding box center [96, 93] width 11 height 7
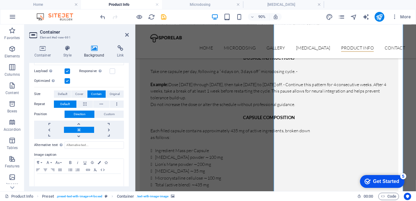
scroll to position [438, 0]
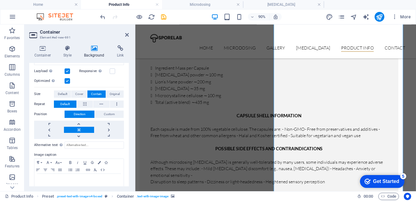
drag, startPoint x: 363, startPoint y: 175, endPoint x: 350, endPoint y: 73, distance: 103.0
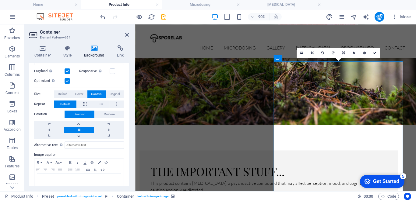
scroll to position [73, 0]
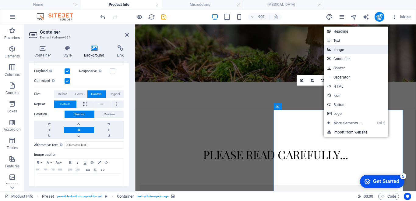
click at [342, 47] on link "Image" at bounding box center [356, 49] width 65 height 9
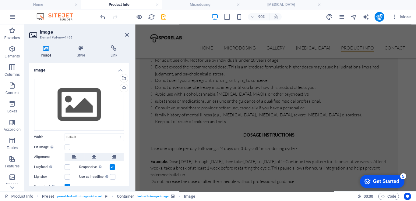
scroll to position [194, 0]
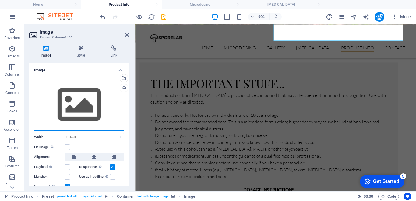
click at [89, 108] on div "Drag files here, click to choose files or select files from Files or our free s…" at bounding box center [79, 105] width 90 height 52
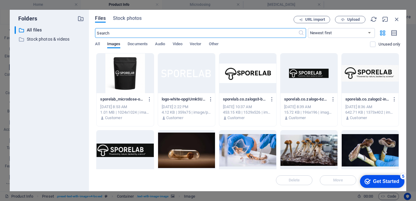
scroll to position [304, 0]
click at [119, 69] on div at bounding box center [125, 73] width 57 height 40
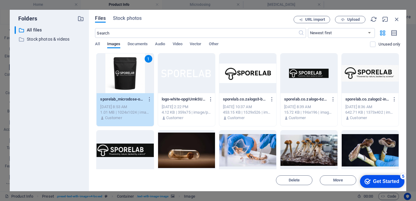
click at [119, 69] on div "1" at bounding box center [125, 73] width 57 height 40
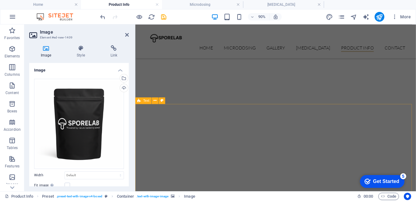
scroll to position [965, 0]
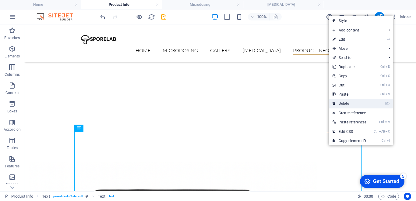
click at [349, 103] on link "⌦ Delete" at bounding box center [349, 103] width 41 height 9
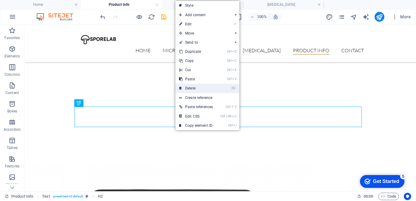
click at [197, 86] on link "⌦ Delete" at bounding box center [196, 88] width 41 height 9
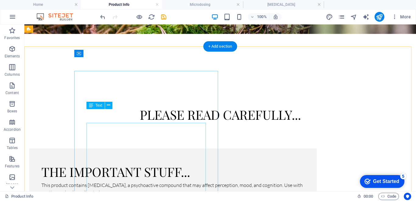
scroll to position [81, 0]
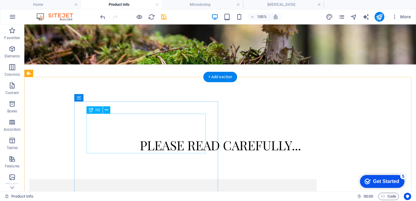
click at [136, 191] on div "the important stuff..." at bounding box center [172, 201] width 263 height 20
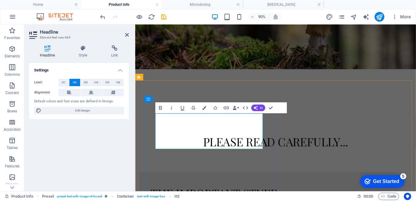
click at [63, 82] on span "H1" at bounding box center [64, 82] width 4 height 7
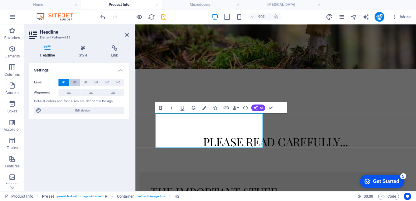
click at [72, 81] on button "H2" at bounding box center [74, 82] width 11 height 7
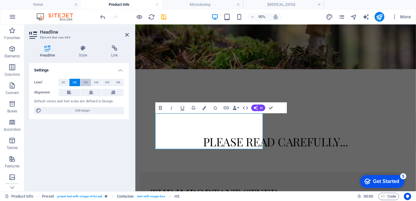
click at [87, 81] on span "H3" at bounding box center [86, 82] width 4 height 7
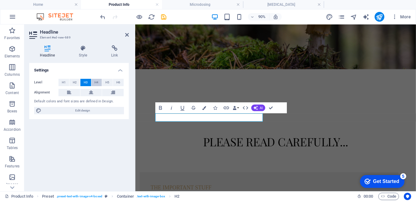
click at [98, 81] on span "H4" at bounding box center [96, 82] width 4 height 7
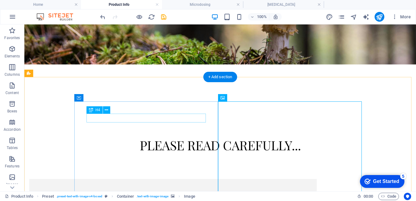
click at [154, 191] on div "the important stuff" at bounding box center [172, 195] width 263 height 9
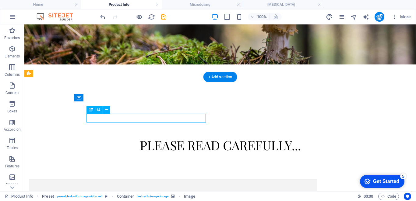
click at [154, 191] on div "the important stuff" at bounding box center [172, 195] width 263 height 9
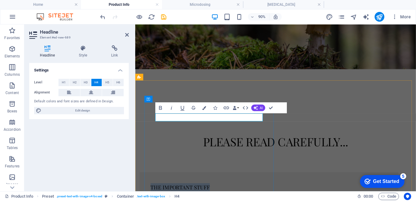
click at [237, 199] on h4 "the important stuff" at bounding box center [283, 204] width 263 height 9
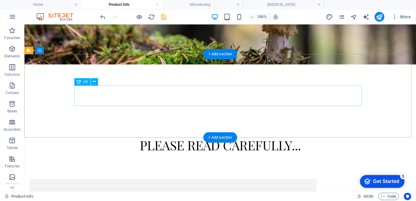
scroll to position [0, 0]
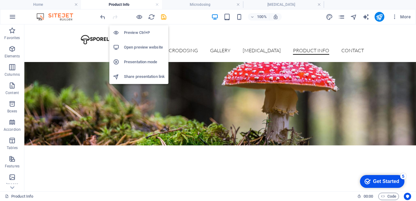
click at [138, 33] on h6 "Preview Ctrl+P" at bounding box center [144, 32] width 41 height 7
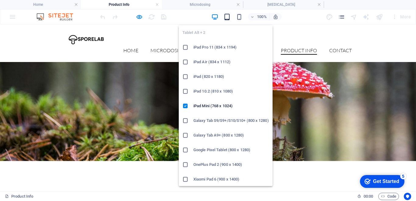
click at [228, 15] on icon "button" at bounding box center [227, 16] width 7 height 7
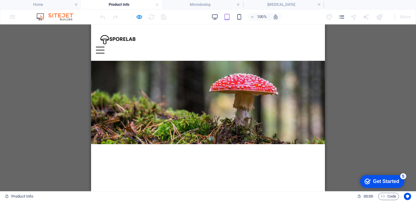
click at [256, 171] on span "the important stuff..." at bounding box center [208, 178] width 128 height 14
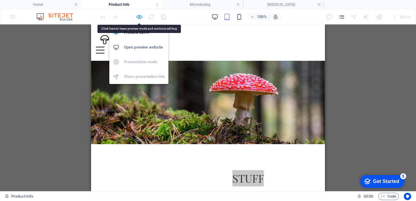
drag, startPoint x: 139, startPoint y: 15, endPoint x: 119, endPoint y: 51, distance: 40.8
click at [139, 15] on icon "button" at bounding box center [139, 16] width 7 height 7
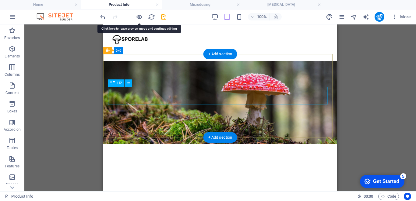
click at [251, 168] on div "the important stuff..." at bounding box center [220, 177] width 224 height 18
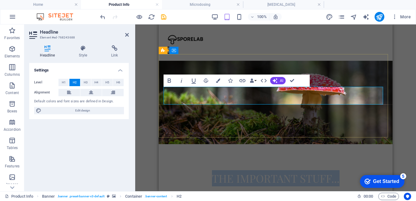
click at [328, 171] on span "the important stuff..." at bounding box center [276, 178] width 128 height 14
drag, startPoint x: 328, startPoint y: 96, endPoint x: 216, endPoint y: 96, distance: 111.9
click at [207, 168] on h2 "the important stuff..." at bounding box center [276, 177] width 224 height 18
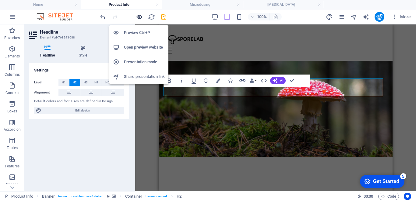
click at [141, 19] on icon "button" at bounding box center [139, 16] width 7 height 7
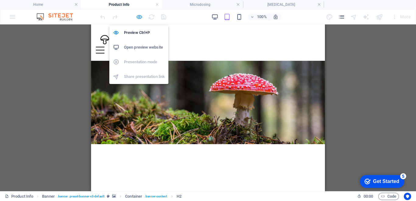
click at [141, 18] on icon "button" at bounding box center [139, 16] width 7 height 7
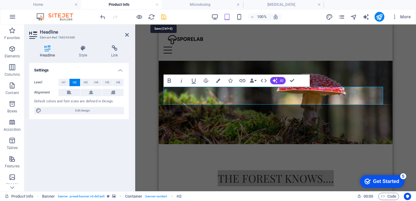
click at [163, 18] on icon "save" at bounding box center [163, 16] width 7 height 7
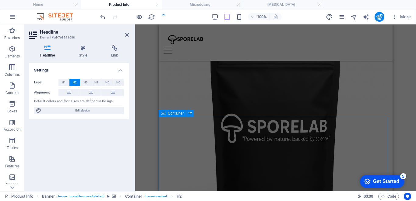
scroll to position [1151, 0]
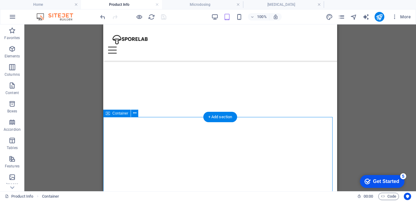
scroll to position [1212, 0]
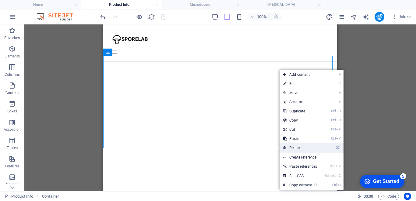
click at [301, 147] on link "⌦ Delete" at bounding box center [300, 147] width 41 height 9
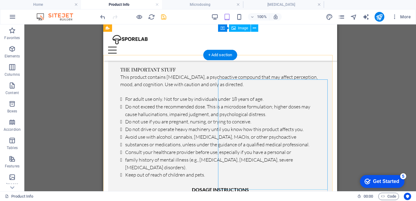
scroll to position [22, 0]
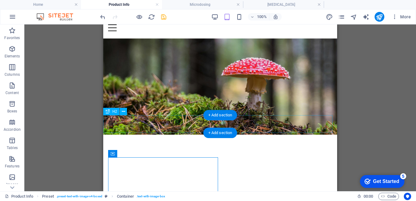
drag, startPoint x: 204, startPoint y: 170, endPoint x: 206, endPoint y: 132, distance: 38.8
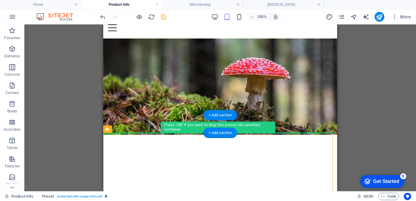
drag, startPoint x: 228, startPoint y: 179, endPoint x: 130, endPoint y: 130, distance: 109.6
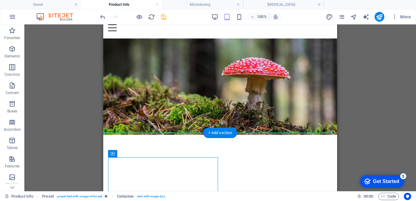
drag, startPoint x: 234, startPoint y: 178, endPoint x: 134, endPoint y: 137, distance: 107.3
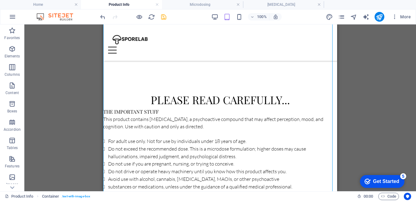
scroll to position [205, 0]
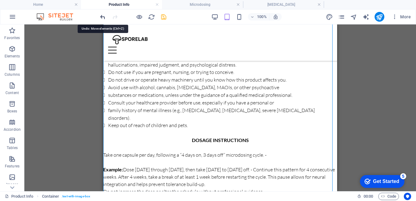
click at [101, 16] on icon "undo" at bounding box center [102, 16] width 7 height 7
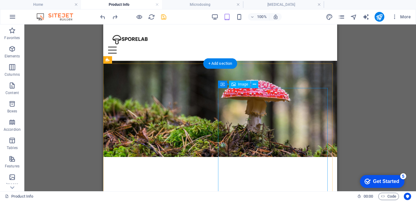
scroll to position [91, 0]
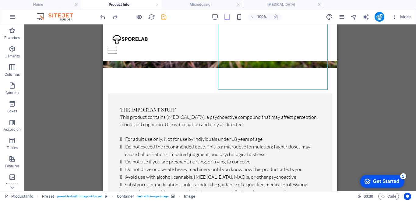
scroll to position [183, 0]
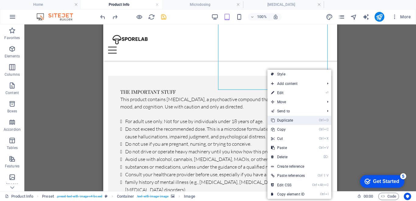
click at [290, 123] on link "Ctrl D Duplicate" at bounding box center [288, 120] width 41 height 9
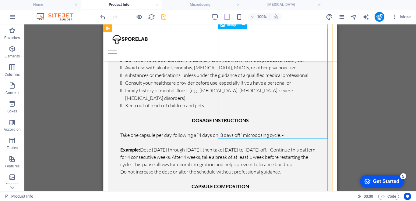
scroll to position [305, 0]
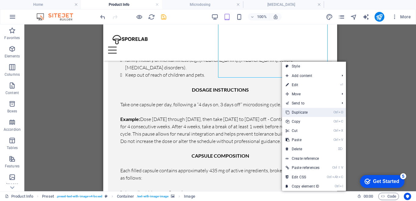
click at [295, 114] on link "Ctrl D Duplicate" at bounding box center [302, 112] width 41 height 9
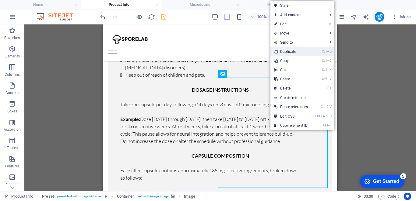
click at [291, 53] on link "Ctrl D Duplicate" at bounding box center [291, 51] width 41 height 9
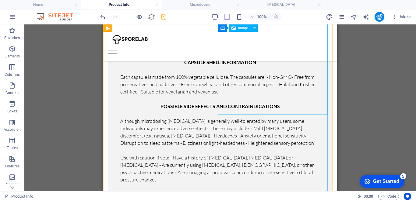
scroll to position [335, 0]
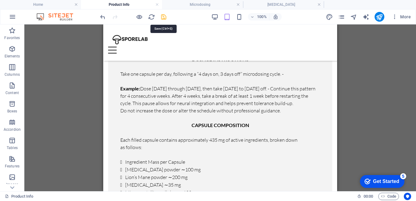
click at [165, 17] on icon "save" at bounding box center [163, 16] width 7 height 7
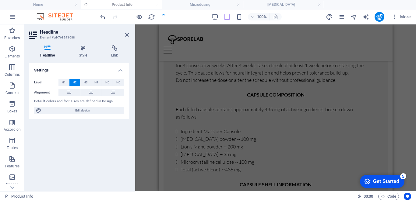
scroll to position [0, 0]
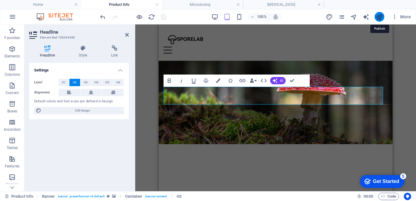
click at [383, 19] on icon "publish" at bounding box center [379, 16] width 7 height 7
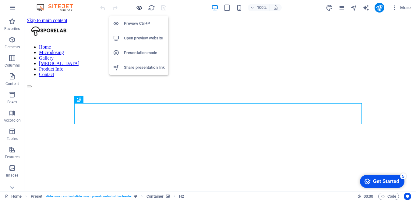
click at [139, 8] on icon "button" at bounding box center [139, 7] width 7 height 7
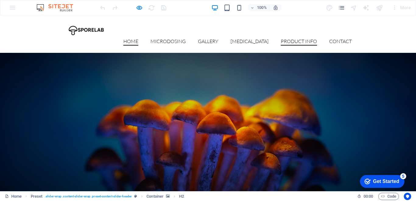
click at [305, 39] on link "Product Info" at bounding box center [299, 42] width 36 height 7
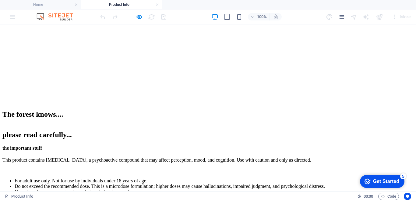
scroll to position [30, 0]
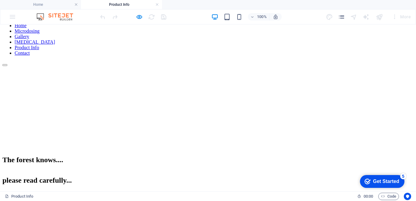
click at [236, 176] on div "please read carefully..." at bounding box center [207, 180] width 411 height 8
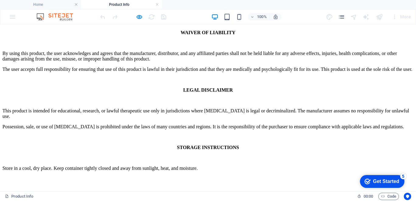
scroll to position [610, 0]
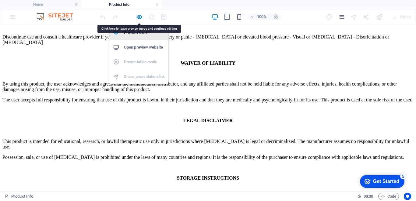
drag, startPoint x: 138, startPoint y: 19, endPoint x: 148, endPoint y: 27, distance: 13.2
click at [138, 18] on icon "button" at bounding box center [139, 16] width 7 height 7
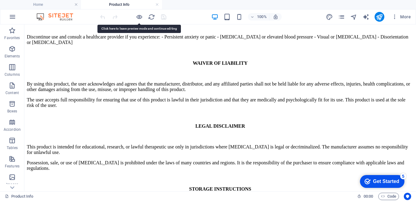
scroll to position [549, 0]
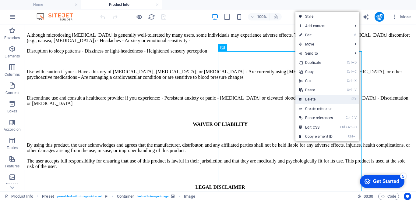
drag, startPoint x: 321, startPoint y: 102, endPoint x: 296, endPoint y: 77, distance: 34.7
click at [321, 102] on link "⌦ Delete" at bounding box center [316, 98] width 41 height 9
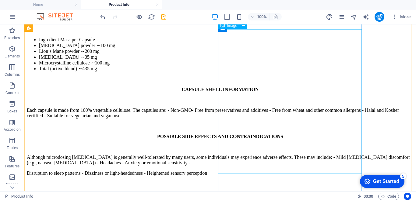
scroll to position [518, 0]
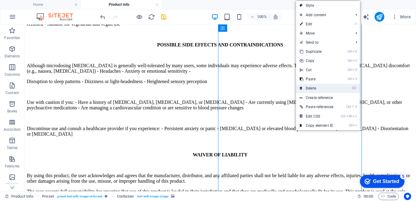
click at [319, 87] on link "⌦ Delete" at bounding box center [316, 88] width 41 height 9
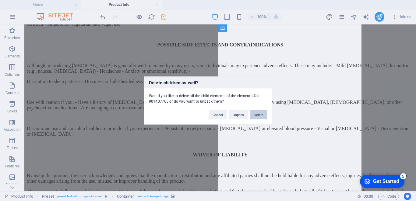
click at [262, 115] on button "Delete" at bounding box center [258, 114] width 17 height 9
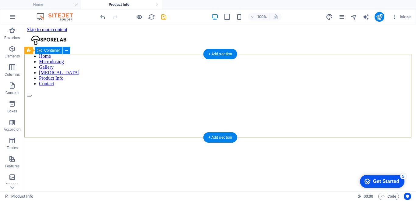
scroll to position [122, 0]
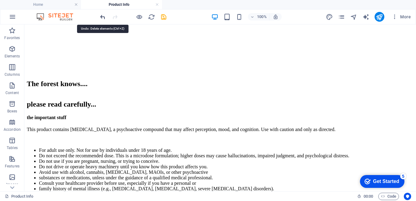
click at [104, 20] on icon "undo" at bounding box center [102, 16] width 7 height 7
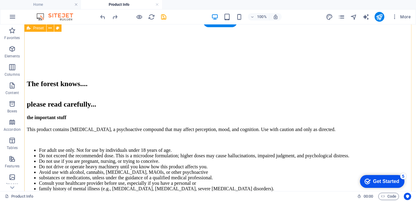
scroll to position [274, 0]
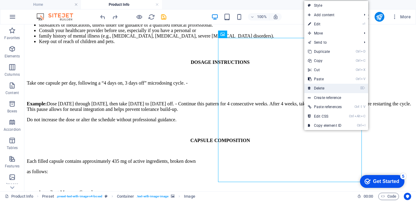
drag, startPoint x: 321, startPoint y: 87, endPoint x: 296, endPoint y: 62, distance: 34.9
click at [321, 87] on link "⌦ Delete" at bounding box center [324, 88] width 41 height 9
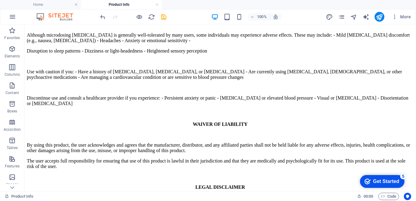
scroll to position [518, 0]
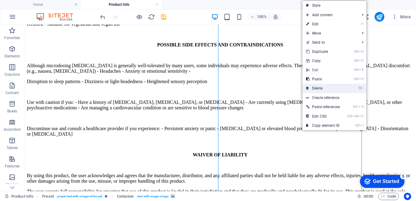
click at [313, 88] on link "⌦ Delete" at bounding box center [323, 88] width 41 height 9
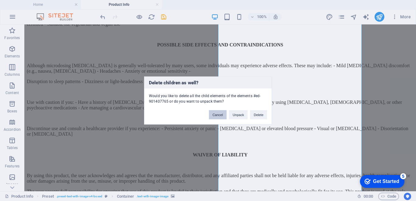
click at [219, 118] on button "Cancel" at bounding box center [218, 114] width 18 height 9
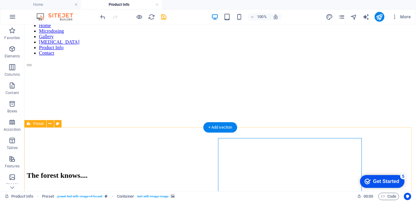
scroll to position [122, 0]
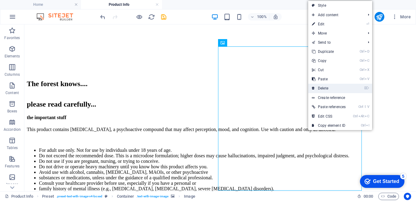
click at [329, 85] on link "⌦ Delete" at bounding box center [328, 88] width 41 height 9
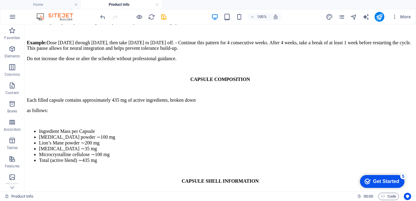
scroll to position [183, 0]
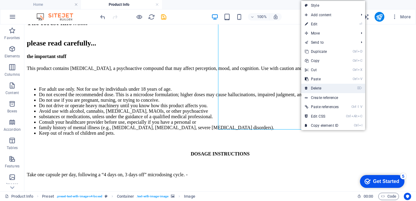
click at [314, 88] on link "⌦ Delete" at bounding box center [321, 88] width 41 height 9
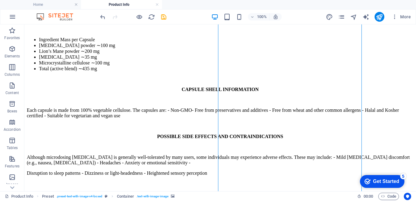
scroll to position [457, 0]
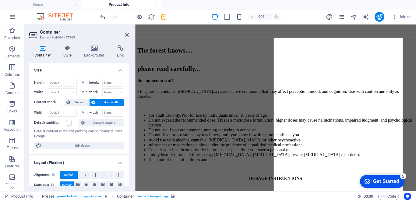
scroll to position [61, 0]
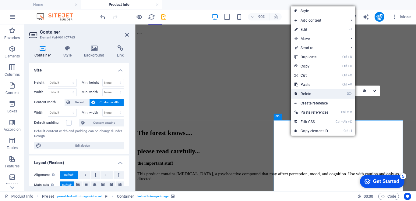
click at [313, 95] on link "⌦ Delete" at bounding box center [311, 93] width 41 height 9
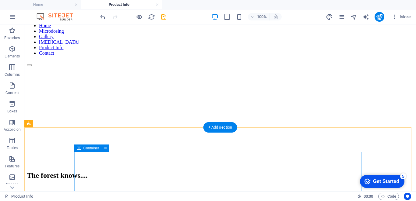
scroll to position [91, 0]
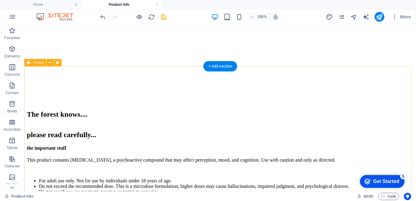
click at [212, 67] on div "+ Add section" at bounding box center [221, 66] width 34 height 10
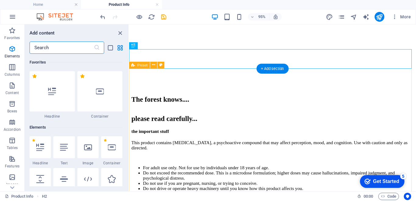
scroll to position [1066, 0]
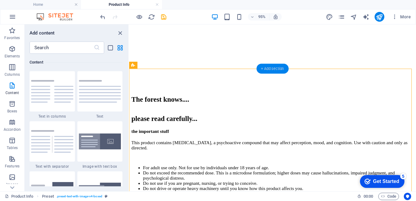
click at [272, 70] on div "+ Add section" at bounding box center [273, 68] width 32 height 10
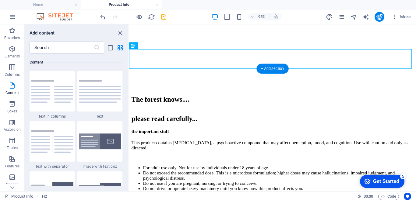
drag, startPoint x: 401, startPoint y: 94, endPoint x: 260, endPoint y: 86, distance: 140.7
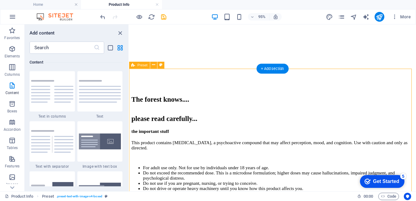
drag, startPoint x: 278, startPoint y: 89, endPoint x: 280, endPoint y: 92, distance: 3.8
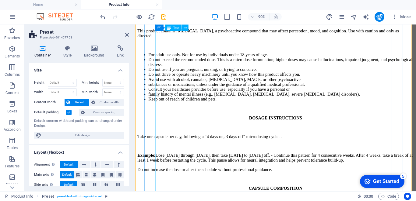
scroll to position [91, 0]
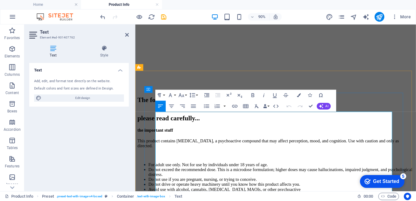
click at [277, 167] on p at bounding box center [291, 169] width 307 height 5
click at [259, 151] on p "This product contains [MEDICAL_DATA], a psychoactive compound that may affect p…" at bounding box center [291, 156] width 307 height 11
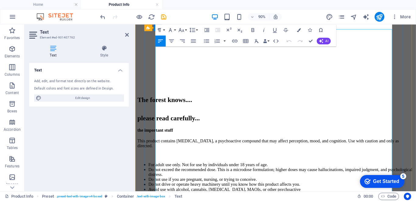
scroll to position [183, 0]
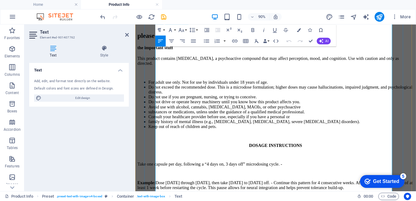
click at [263, 145] on p at bounding box center [291, 147] width 307 height 5
click at [258, 135] on li "Keep out of reach of children and pets." at bounding box center [297, 137] width 295 height 5
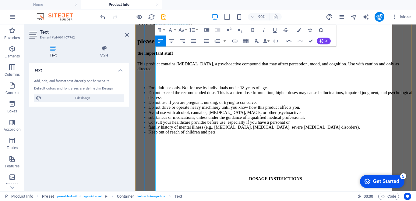
click at [170, 162] on p at bounding box center [291, 164] width 307 height 5
click at [168, 172] on p at bounding box center [291, 174] width 307 height 5
drag, startPoint x: 166, startPoint y: 121, endPoint x: 185, endPoint y: 128, distance: 20.4
click at [185, 183] on p at bounding box center [291, 185] width 307 height 5
click at [173, 172] on p at bounding box center [291, 174] width 307 height 5
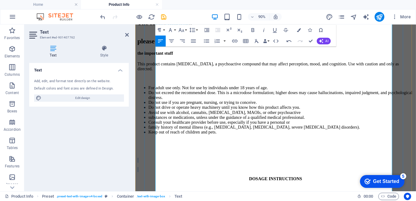
click at [173, 172] on p at bounding box center [291, 174] width 307 height 5
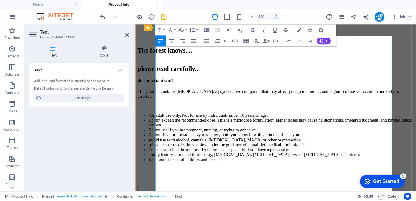
click at [200, 200] on p at bounding box center [291, 205] width 307 height 5
click at [175, 200] on p at bounding box center [291, 205] width 307 height 5
click at [229, 144] on li "Do not drive or operate heavy machinery until you know how this product affects…" at bounding box center [297, 146] width 295 height 5
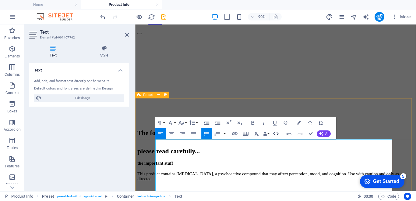
scroll to position [91, 0]
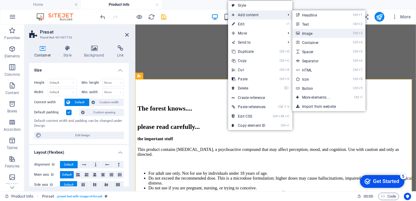
click at [307, 33] on link "Ctrl 3 Image" at bounding box center [318, 33] width 50 height 9
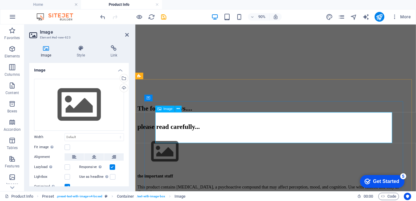
scroll to position [112, 0]
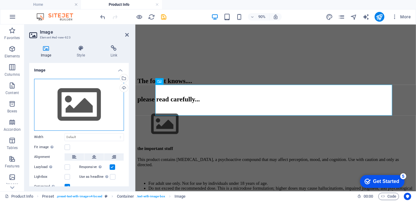
click at [94, 105] on div "Drag files here, click to choose files or select files from Files or our free s…" at bounding box center [79, 105] width 90 height 52
click at [94, 105] on body "sporelab.co.za Home Product Info Favorites Elements Columns Content Boxes Accor…" at bounding box center [208, 100] width 416 height 201
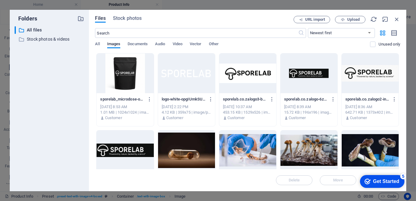
click at [123, 78] on div at bounding box center [125, 73] width 57 height 40
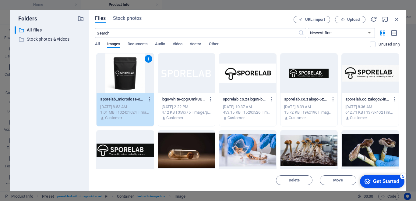
click at [128, 84] on div "1" at bounding box center [125, 73] width 57 height 40
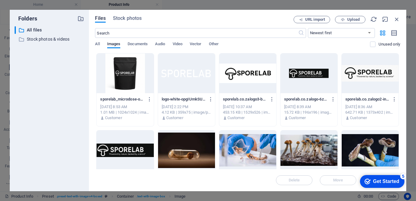
click at [128, 84] on div at bounding box center [125, 73] width 57 height 40
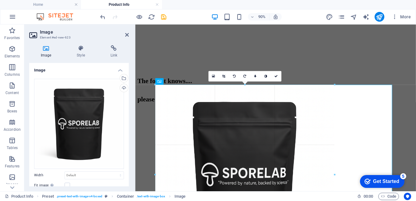
drag, startPoint x: 393, startPoint y: 85, endPoint x: 188, endPoint y: 146, distance: 213.6
type input "662"
select select "px"
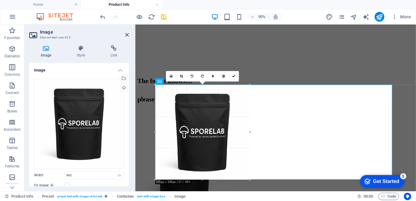
drag, startPoint x: 337, startPoint y: 85, endPoint x: 83, endPoint y: 183, distance: 272.4
type input "345"
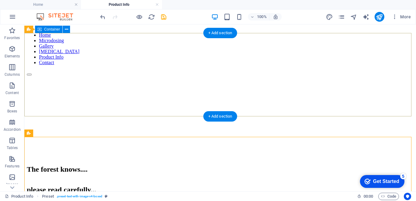
scroll to position [82, 0]
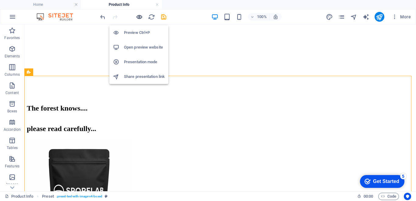
click at [140, 17] on icon "button" at bounding box center [139, 16] width 7 height 7
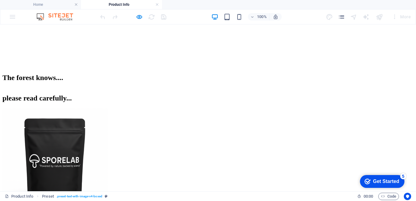
scroll to position [52, 0]
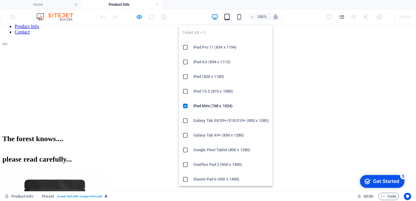
click at [228, 18] on icon "button" at bounding box center [227, 16] width 7 height 7
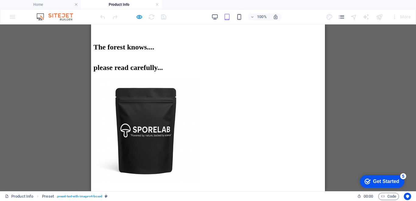
scroll to position [82, 0]
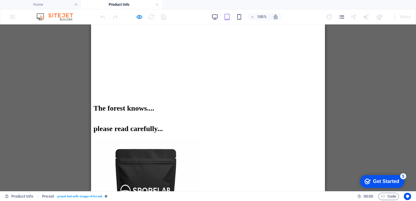
click at [184, 148] on img at bounding box center [146, 191] width 105 height 105
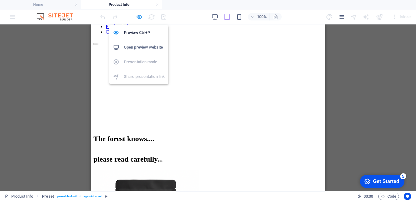
click at [140, 17] on icon "button" at bounding box center [139, 16] width 7 height 7
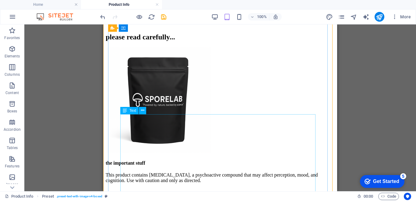
scroll to position [143, 0]
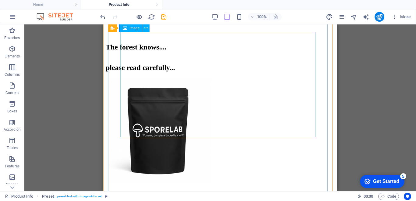
click at [168, 94] on figure at bounding box center [220, 131] width 229 height 106
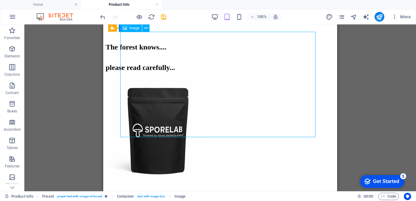
click at [207, 95] on figure at bounding box center [220, 131] width 229 height 106
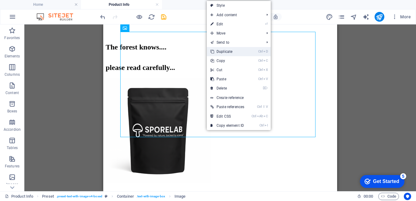
drag, startPoint x: 123, startPoint y: 27, endPoint x: 226, endPoint y: 52, distance: 106.2
click at [226, 52] on link "Ctrl D Duplicate" at bounding box center [227, 51] width 41 height 9
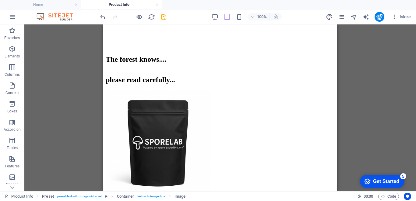
scroll to position [249, 0]
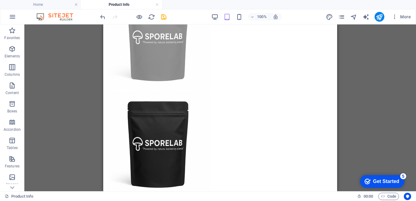
drag, startPoint x: 192, startPoint y: 175, endPoint x: 262, endPoint y: 87, distance: 112.7
drag, startPoint x: 211, startPoint y: 158, endPoint x: 268, endPoint y: 79, distance: 97.8
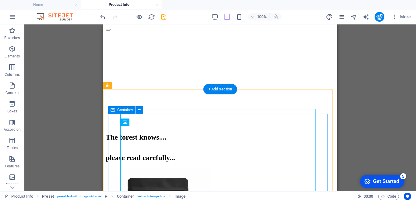
scroll to position [127, 0]
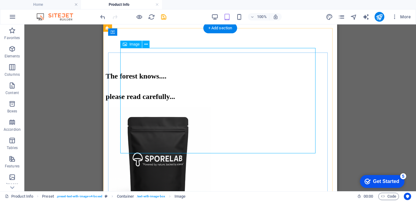
click at [211, 120] on figure at bounding box center [220, 160] width 229 height 106
click at [217, 119] on figure at bounding box center [220, 160] width 229 height 106
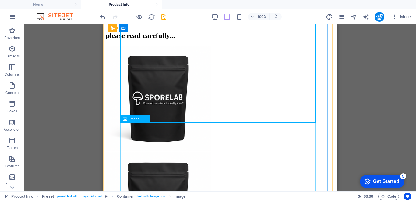
scroll to position [218, 0]
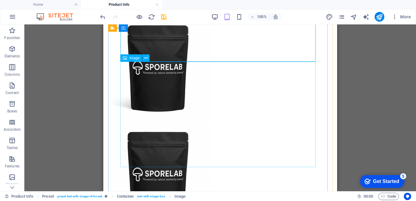
click at [162, 130] on figure at bounding box center [220, 175] width 229 height 106
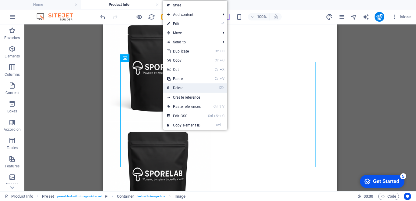
click at [185, 90] on link "⌦ Delete" at bounding box center [183, 87] width 41 height 9
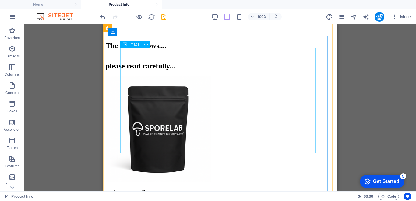
scroll to position [96, 0]
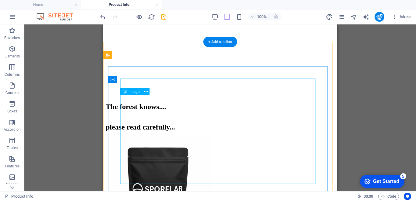
click at [281, 137] on figure at bounding box center [220, 190] width 229 height 106
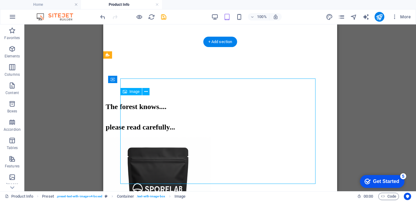
scroll to position [66, 0]
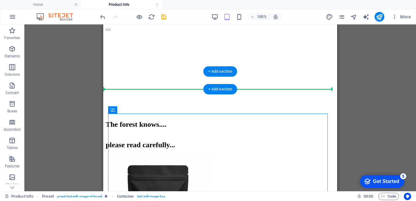
drag, startPoint x: 224, startPoint y: 118, endPoint x: 233, endPoint y: 85, distance: 34.1
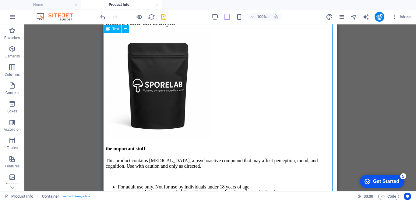
scroll to position [218, 0]
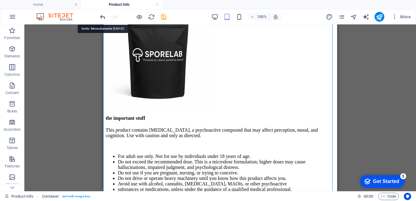
click at [101, 17] on icon "undo" at bounding box center [102, 16] width 7 height 7
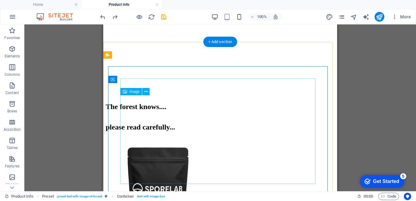
scroll to position [66, 0]
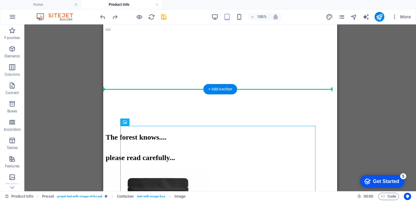
drag, startPoint x: 240, startPoint y: 160, endPoint x: 238, endPoint y: 112, distance: 47.3
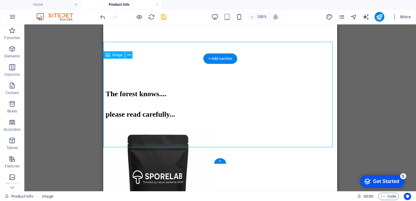
click at [130, 124] on figure at bounding box center [220, 177] width 229 height 106
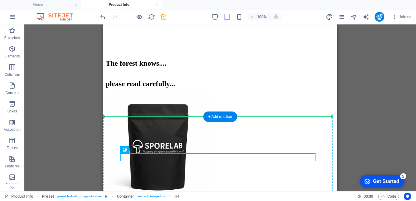
drag, startPoint x: 214, startPoint y: 157, endPoint x: 211, endPoint y: 143, distance: 13.9
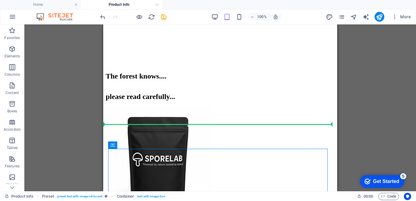
drag, startPoint x: 212, startPoint y: 155, endPoint x: 212, endPoint y: 123, distance: 31.1
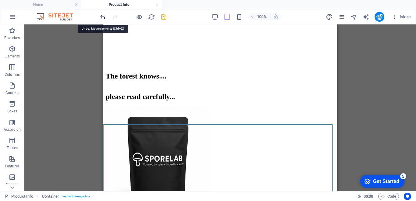
click at [102, 18] on icon "undo" at bounding box center [102, 16] width 7 height 7
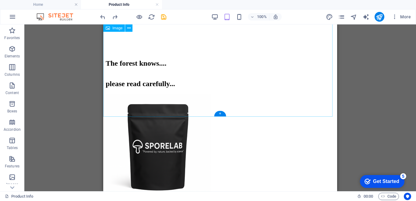
click at [165, 94] on figure at bounding box center [220, 147] width 229 height 106
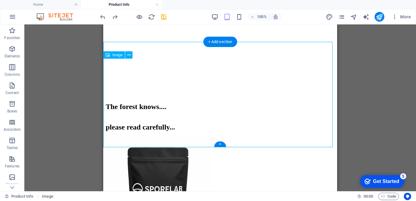
click at [168, 137] on figure at bounding box center [220, 190] width 229 height 106
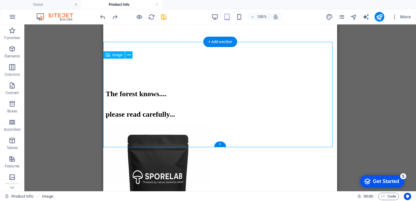
scroll to position [35, 0]
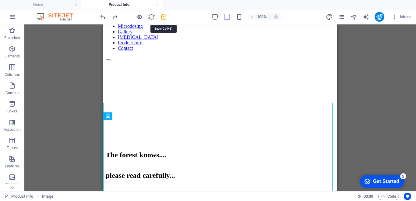
click at [163, 18] on icon "save" at bounding box center [163, 16] width 7 height 7
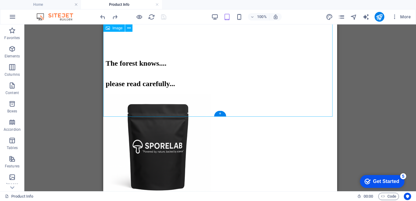
scroll to position [96, 0]
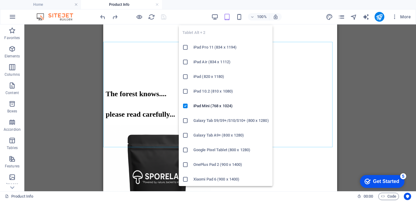
click at [229, 18] on icon "button" at bounding box center [227, 16] width 7 height 7
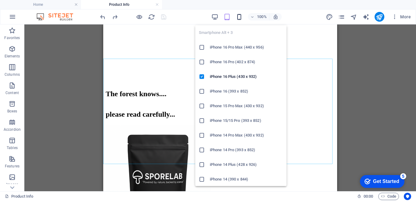
click at [237, 18] on icon "button" at bounding box center [239, 16] width 7 height 7
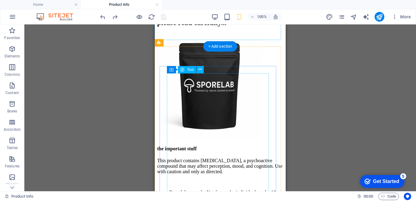
scroll to position [127, 0]
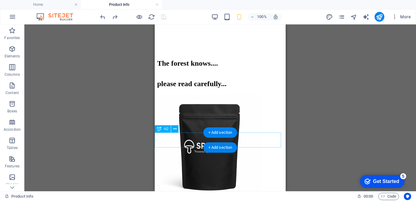
scroll to position [0, 0]
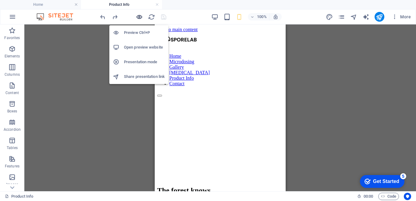
click at [140, 17] on icon "button" at bounding box center [139, 16] width 7 height 7
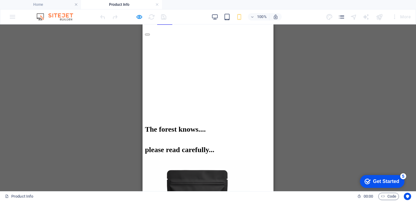
scroll to position [91, 0]
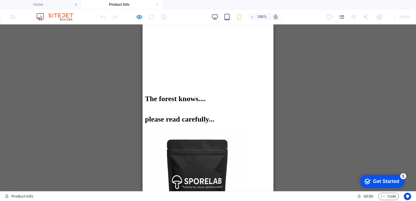
click at [201, 129] on img at bounding box center [197, 181] width 105 height 105
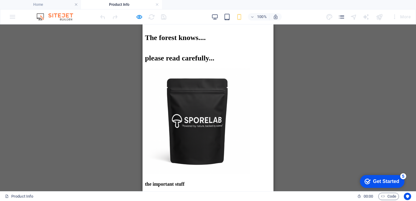
click at [181, 181] on h4 "the important stuff" at bounding box center [208, 183] width 126 height 5
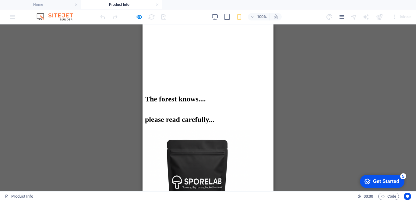
scroll to position [0, 0]
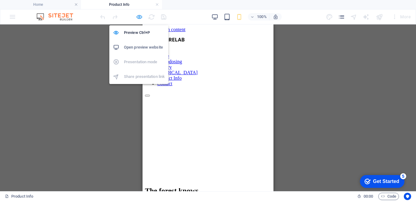
click at [140, 17] on icon "button" at bounding box center [139, 16] width 7 height 7
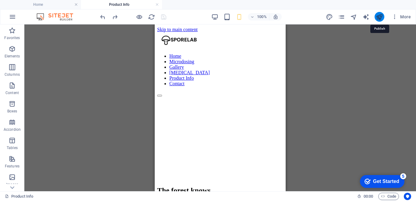
click at [379, 16] on icon "publish" at bounding box center [379, 16] width 7 height 7
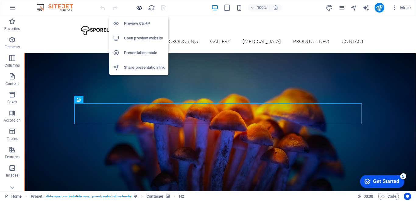
click at [138, 9] on icon "button" at bounding box center [139, 7] width 7 height 7
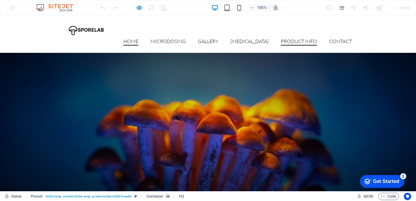
click at [302, 39] on link "Product Info" at bounding box center [299, 42] width 36 height 7
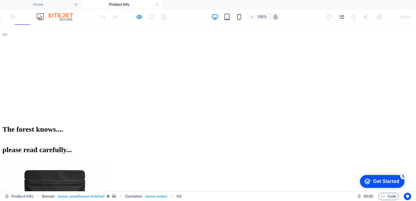
scroll to position [152, 0]
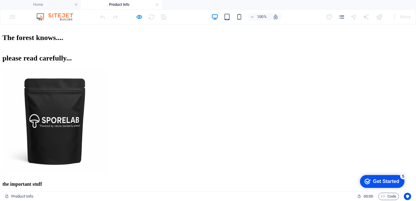
click at [62, 181] on div "the important stuff" at bounding box center [207, 183] width 411 height 5
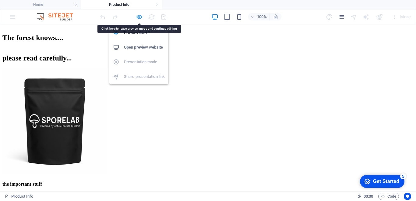
click at [141, 17] on icon "button" at bounding box center [139, 16] width 7 height 7
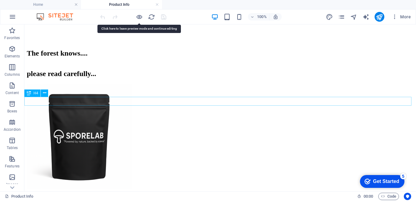
click at [90, 197] on div "the important stuff" at bounding box center [220, 199] width 387 height 5
click at [87, 197] on div "the important stuff" at bounding box center [220, 199] width 387 height 5
drag, startPoint x: 87, startPoint y: 101, endPoint x: 104, endPoint y: 126, distance: 29.9
click at [87, 197] on div "the important stuff" at bounding box center [220, 199] width 387 height 5
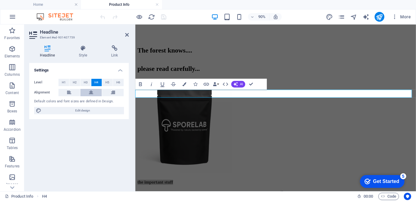
click at [92, 93] on icon at bounding box center [91, 92] width 4 height 7
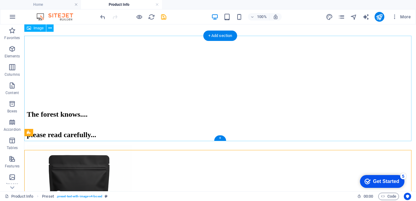
scroll to position [122, 0]
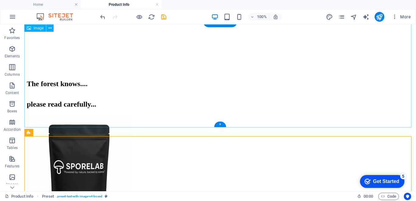
click at [218, 114] on figure at bounding box center [220, 167] width 387 height 106
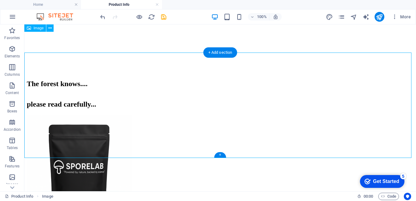
scroll to position [61, 0]
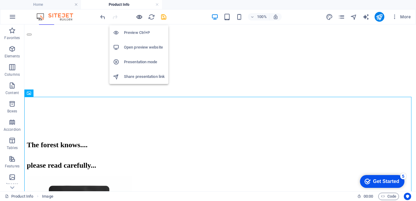
click at [136, 14] on icon "button" at bounding box center [139, 16] width 7 height 7
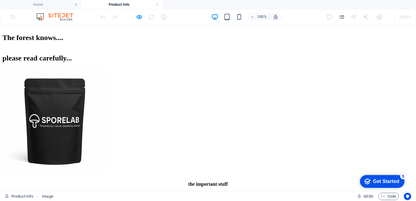
scroll to position [91, 0]
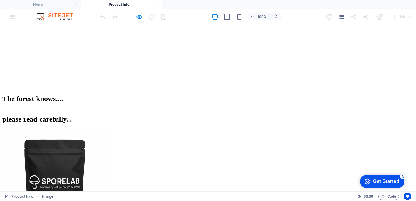
click at [75, 129] on img at bounding box center [54, 181] width 105 height 105
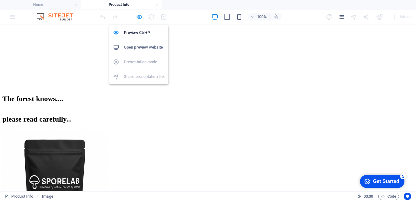
click at [140, 18] on icon "button" at bounding box center [139, 16] width 7 height 7
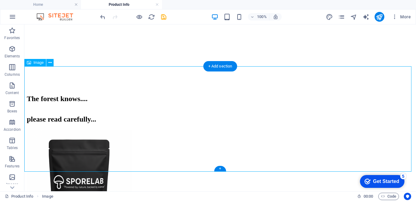
click at [89, 129] on figure at bounding box center [220, 182] width 387 height 106
select select "px"
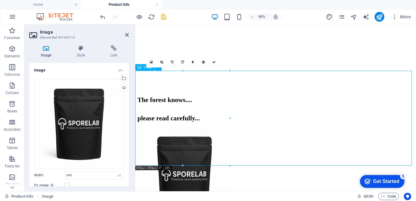
drag, startPoint x: 201, startPoint y: 128, endPoint x: 307, endPoint y: 136, distance: 106.3
click at [307, 139] on figure at bounding box center [291, 192] width 307 height 106
click at [190, 139] on figure at bounding box center [291, 192] width 307 height 106
drag, startPoint x: 196, startPoint y: 140, endPoint x: 292, endPoint y: 138, distance: 96.0
click at [292, 139] on figure at bounding box center [291, 192] width 307 height 106
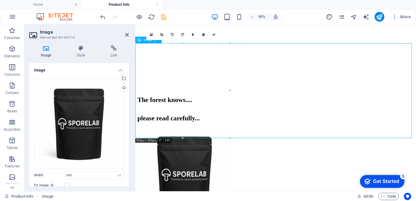
scroll to position [122, 0]
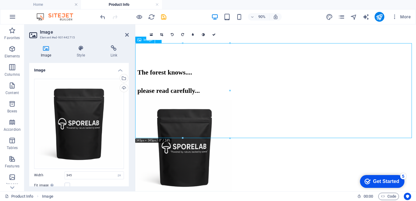
click at [189, 108] on figure at bounding box center [291, 161] width 307 height 106
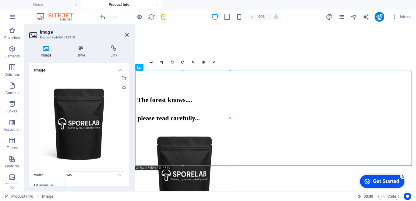
scroll to position [61, 0]
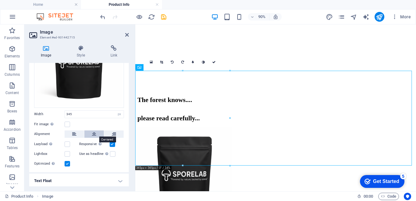
click at [91, 134] on button at bounding box center [94, 133] width 20 height 7
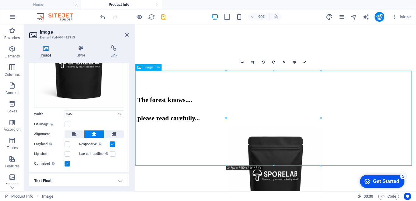
click at [340, 141] on figure at bounding box center [291, 192] width 307 height 106
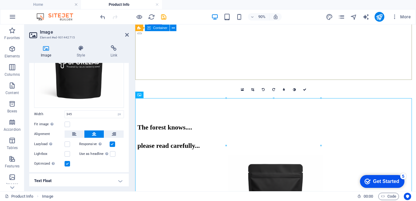
click at [383, 128] on div "The forest knows...." at bounding box center [291, 138] width 307 height 20
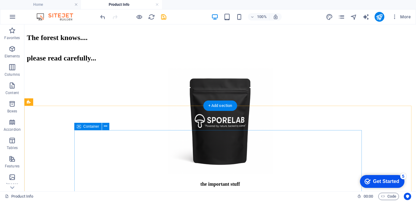
scroll to position [152, 0]
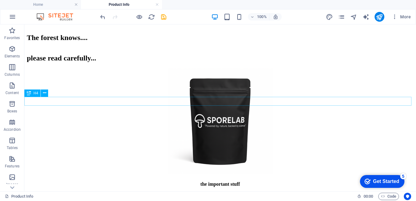
click at [242, 181] on div "the important stuff" at bounding box center [220, 183] width 387 height 5
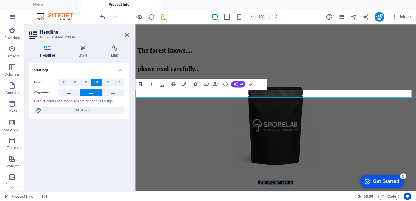
click at [140, 84] on icon "button" at bounding box center [140, 83] width 7 height 7
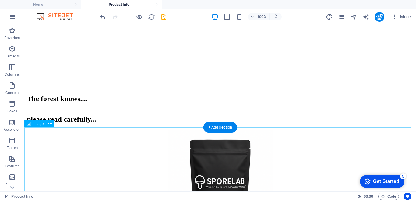
scroll to position [0, 0]
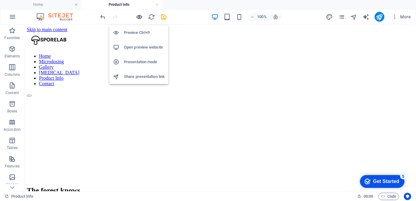
click at [137, 17] on icon "button" at bounding box center [139, 16] width 7 height 7
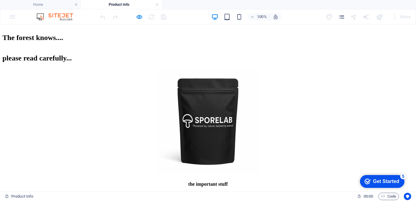
scroll to position [61, 0]
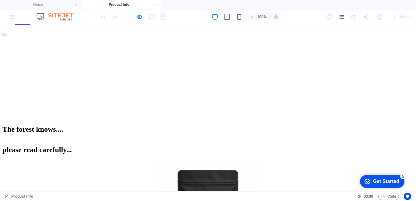
click at [236, 145] on h2 "please read carefully..." at bounding box center [207, 149] width 411 height 8
drag, startPoint x: 304, startPoint y: 89, endPoint x: 292, endPoint y: 91, distance: 11.7
click at [304, 145] on h2 "please read carefully..." at bounding box center [207, 149] width 411 height 8
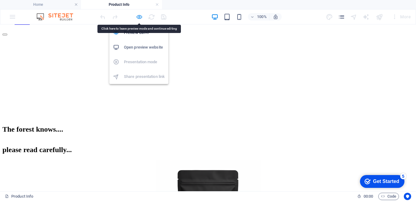
click at [139, 17] on icon "button" at bounding box center [139, 16] width 7 height 7
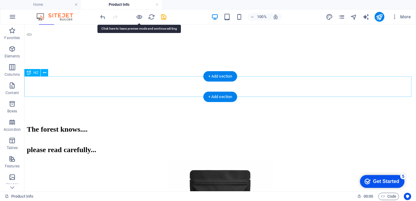
click at [256, 145] on div "please read carefully..." at bounding box center [220, 149] width 387 height 8
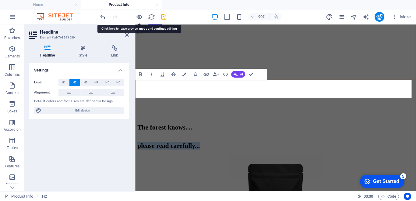
click at [377, 155] on h2 "please read carefully..." at bounding box center [291, 159] width 307 height 8
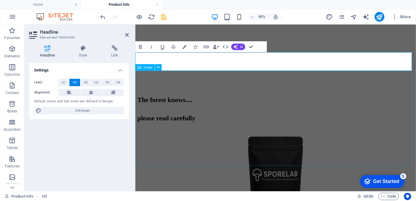
scroll to position [30, 0]
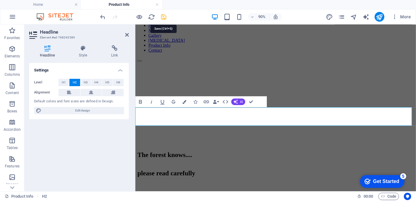
click at [162, 17] on icon "save" at bounding box center [163, 16] width 7 height 7
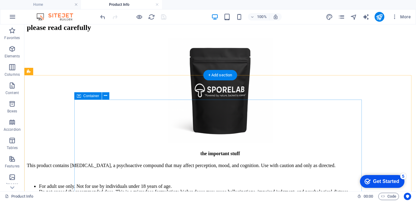
scroll to position [122, 0]
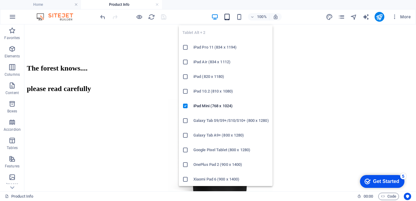
click at [225, 15] on icon "button" at bounding box center [227, 16] width 7 height 7
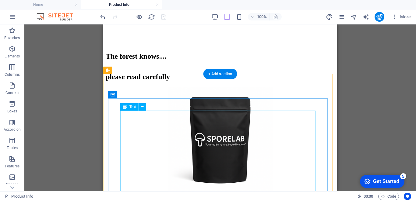
scroll to position [177, 0]
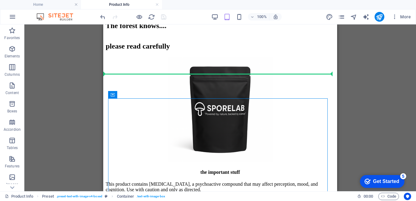
drag, startPoint x: 246, startPoint y: 106, endPoint x: 247, endPoint y: 71, distance: 35.1
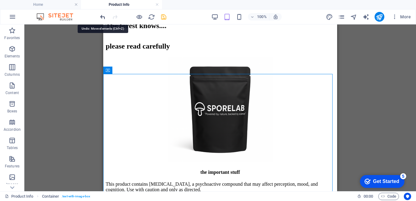
click at [102, 17] on icon "undo" at bounding box center [102, 16] width 7 height 7
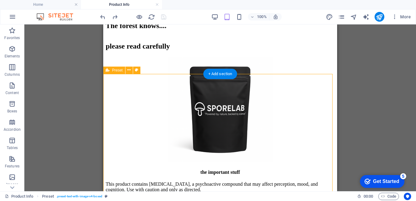
scroll to position [147, 0]
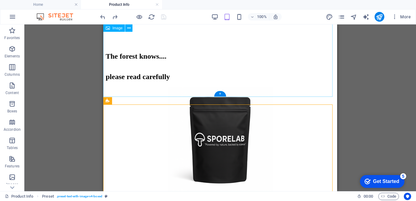
click at [222, 87] on figure at bounding box center [220, 140] width 229 height 106
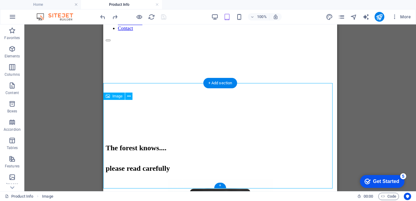
scroll to position [25, 0]
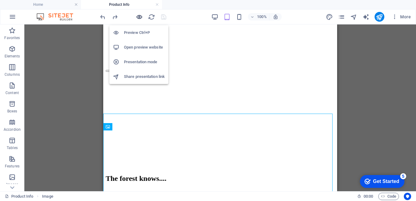
click at [142, 18] on icon "button" at bounding box center [139, 16] width 7 height 7
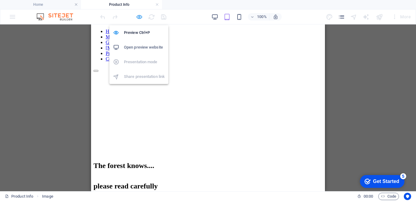
click at [139, 16] on icon "button" at bounding box center [139, 16] width 7 height 7
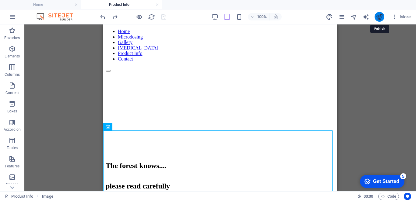
click at [380, 16] on icon "publish" at bounding box center [379, 16] width 7 height 7
